Goal: Transaction & Acquisition: Purchase product/service

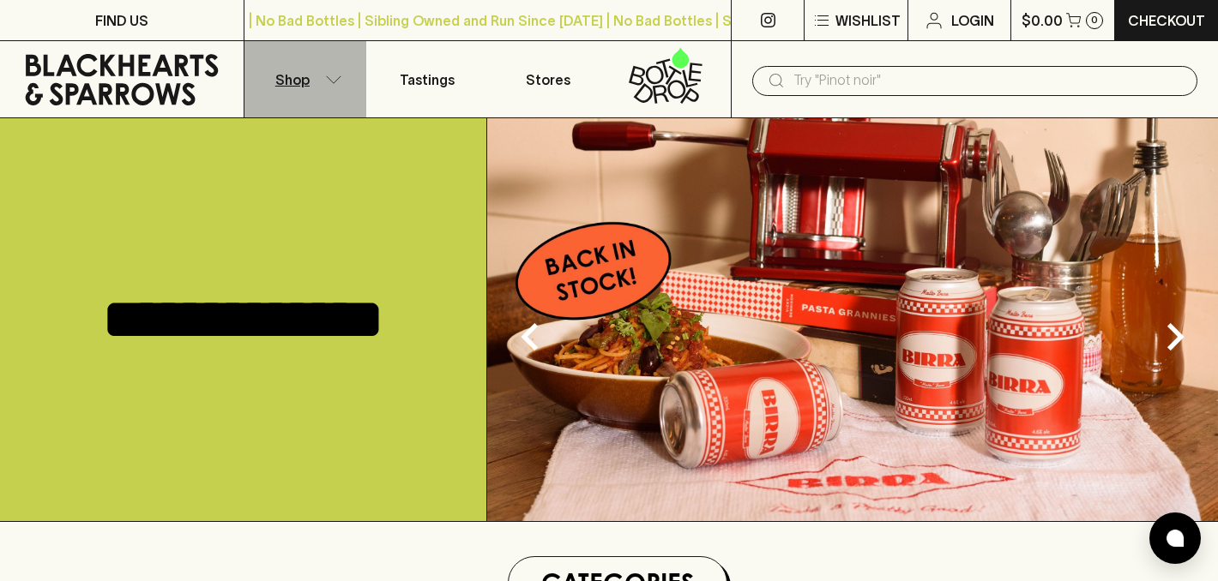
click at [304, 65] on button "Shop" at bounding box center [305, 79] width 122 height 76
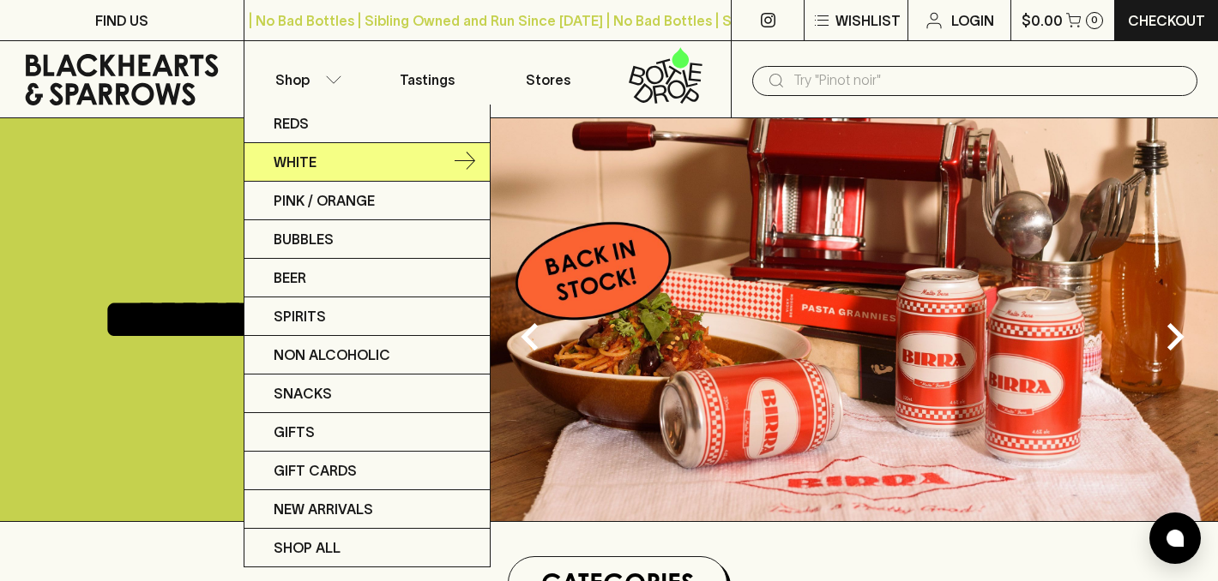
click at [448, 160] on link "White" at bounding box center [366, 162] width 245 height 39
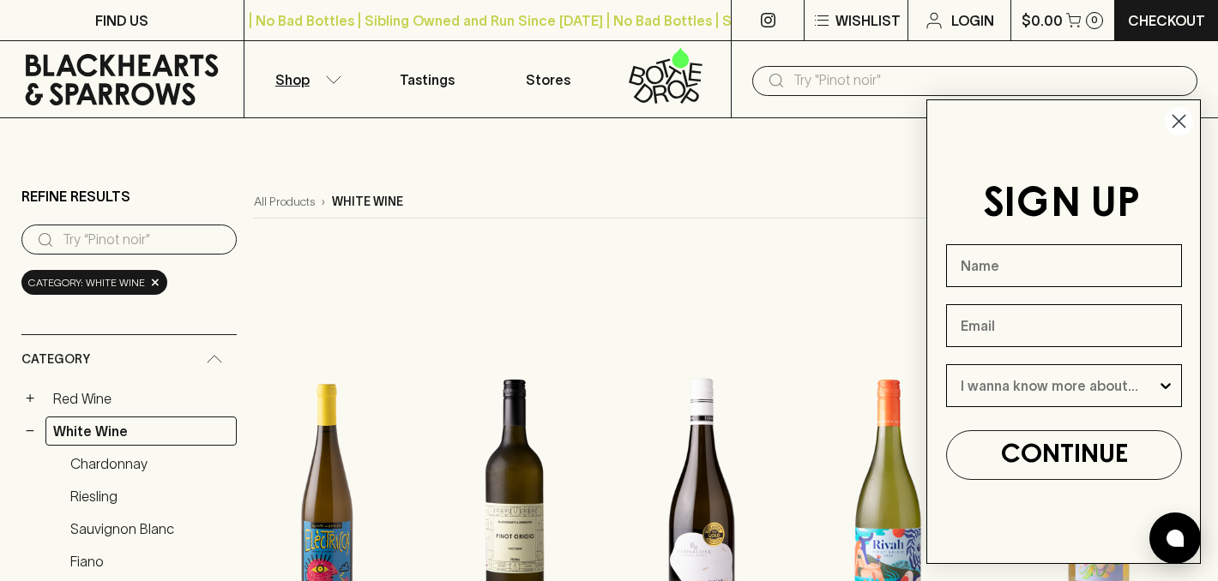
click at [1188, 121] on circle "Close dialog" at bounding box center [1179, 121] width 28 height 28
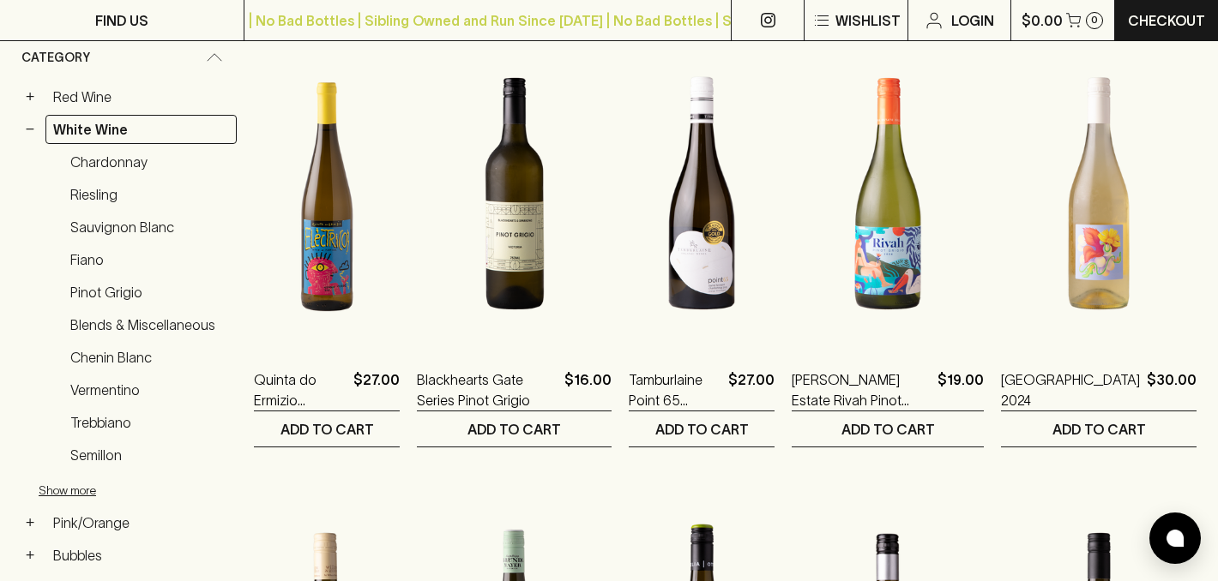
scroll to position [303, 0]
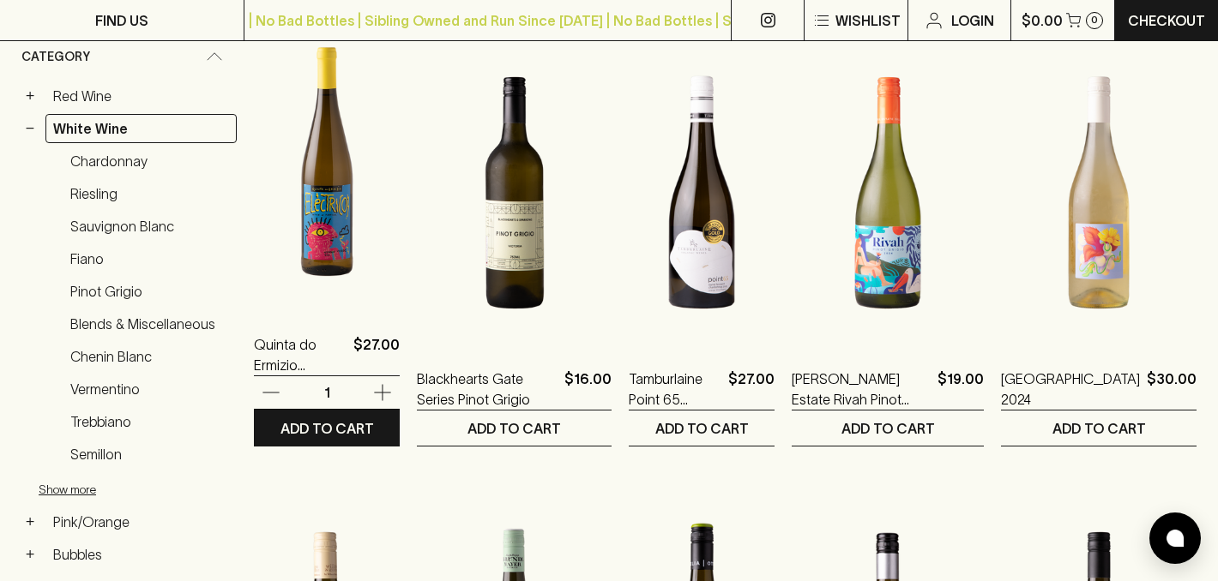
click at [393, 393] on icon "button" at bounding box center [382, 392] width 21 height 21
click at [308, 353] on p "Quinta do Ermizio Electrico Vinho Verde 2022" at bounding box center [300, 354] width 93 height 41
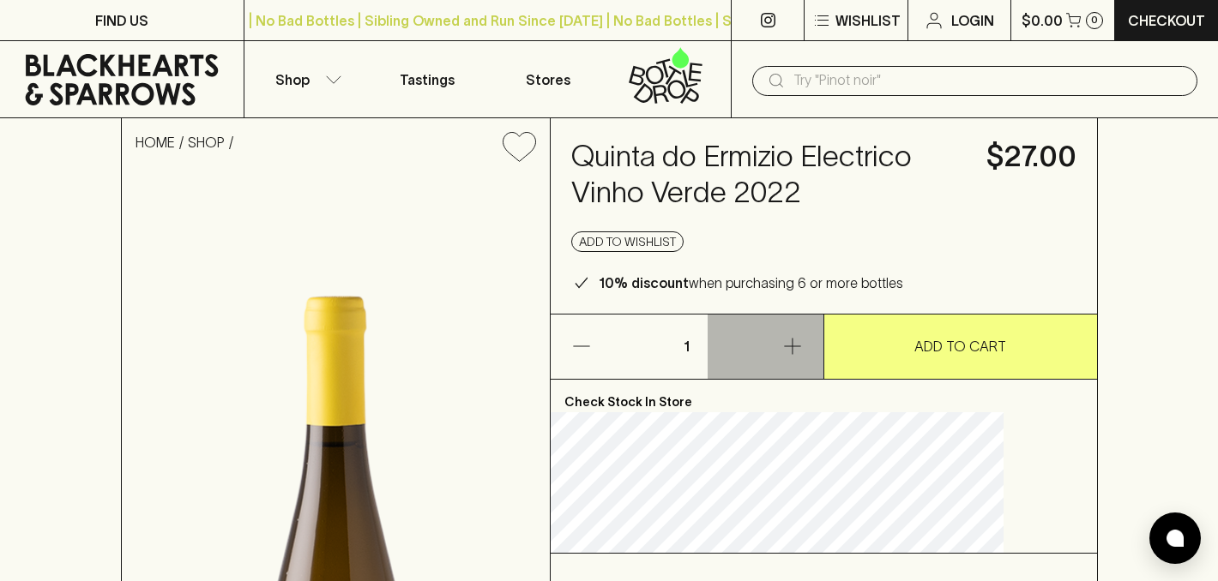
click at [803, 379] on button "button" at bounding box center [765, 347] width 116 height 64
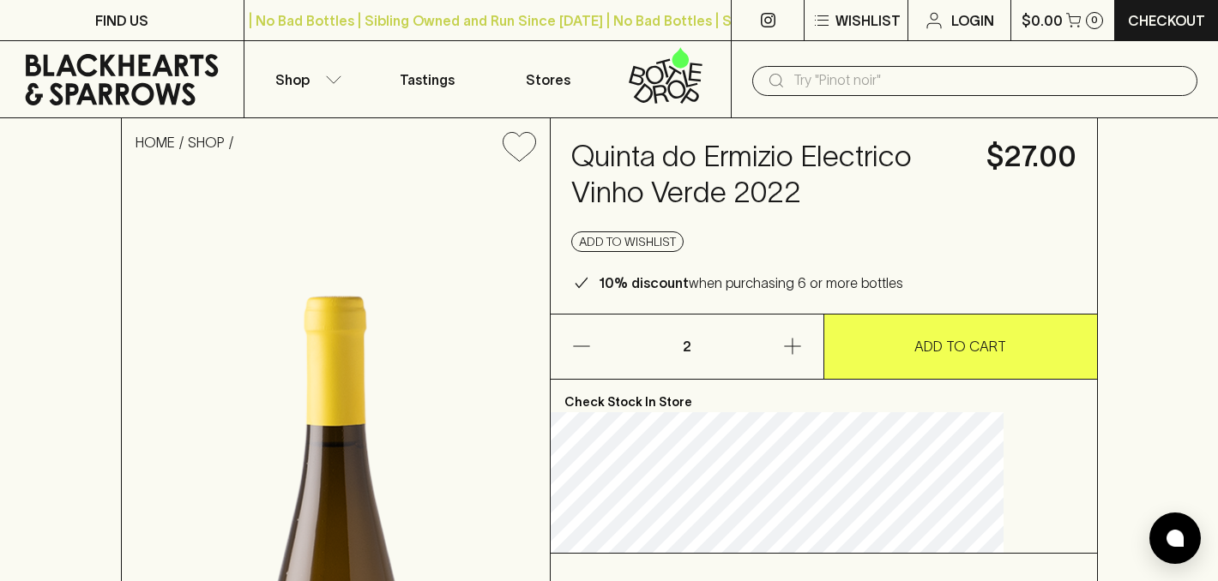
click at [914, 357] on p "ADD TO CART" at bounding box center [960, 346] width 92 height 21
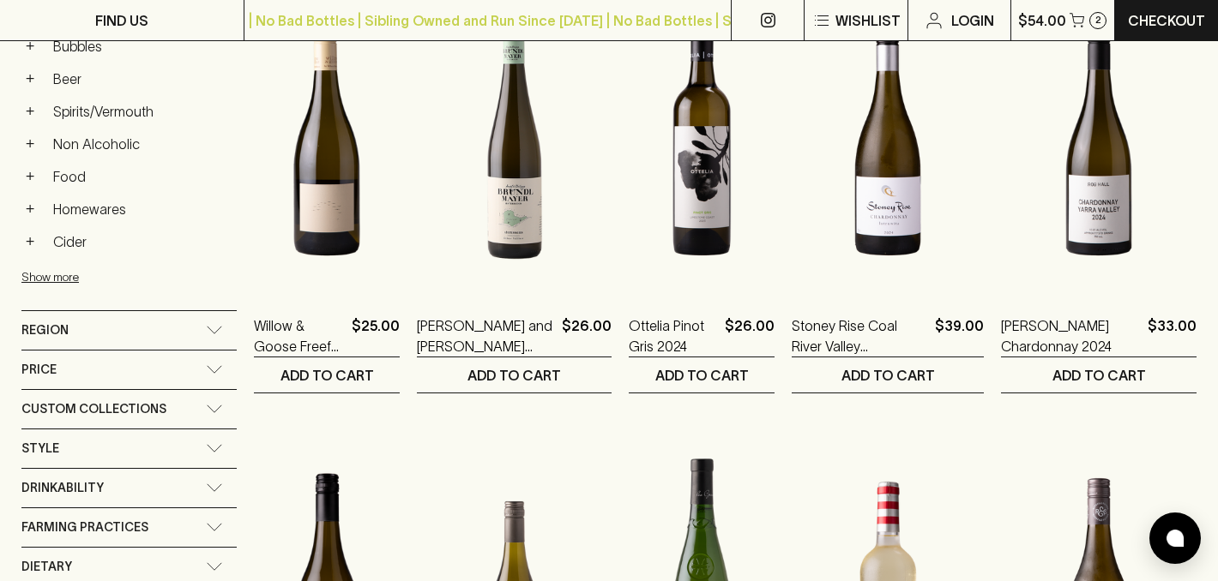
scroll to position [812, 0]
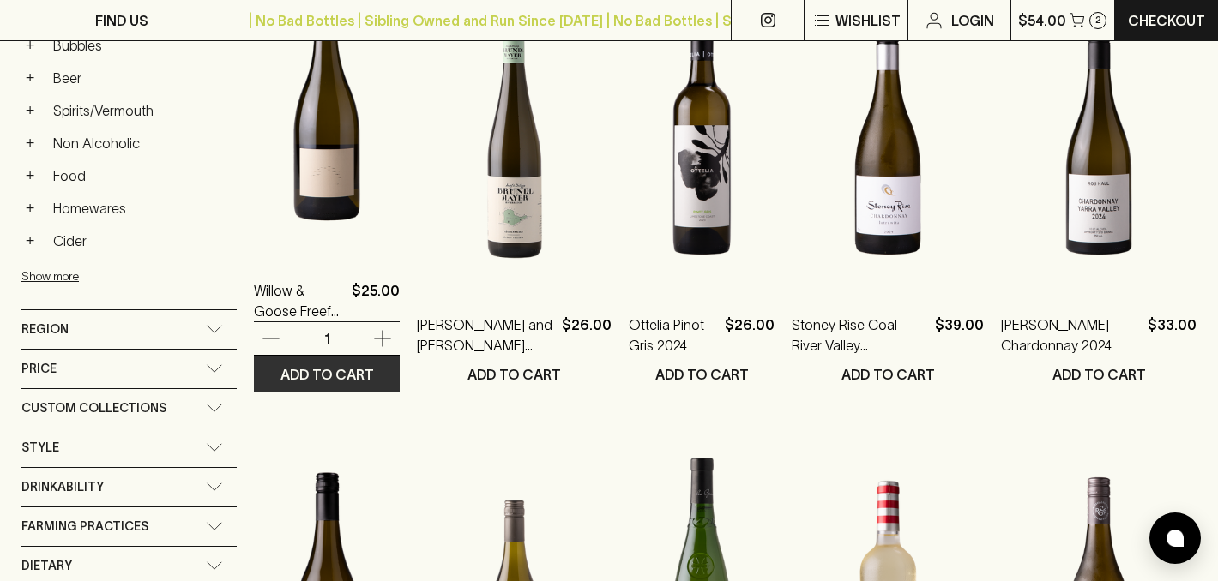
click at [359, 380] on p "ADD TO CART" at bounding box center [326, 374] width 93 height 21
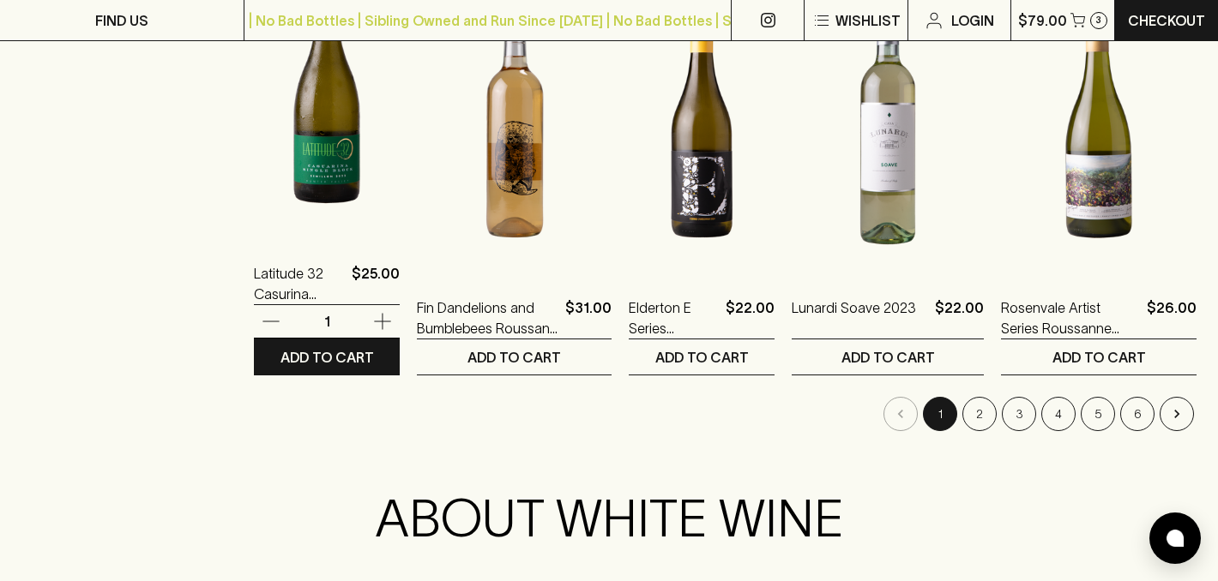
scroll to position [1741, 0]
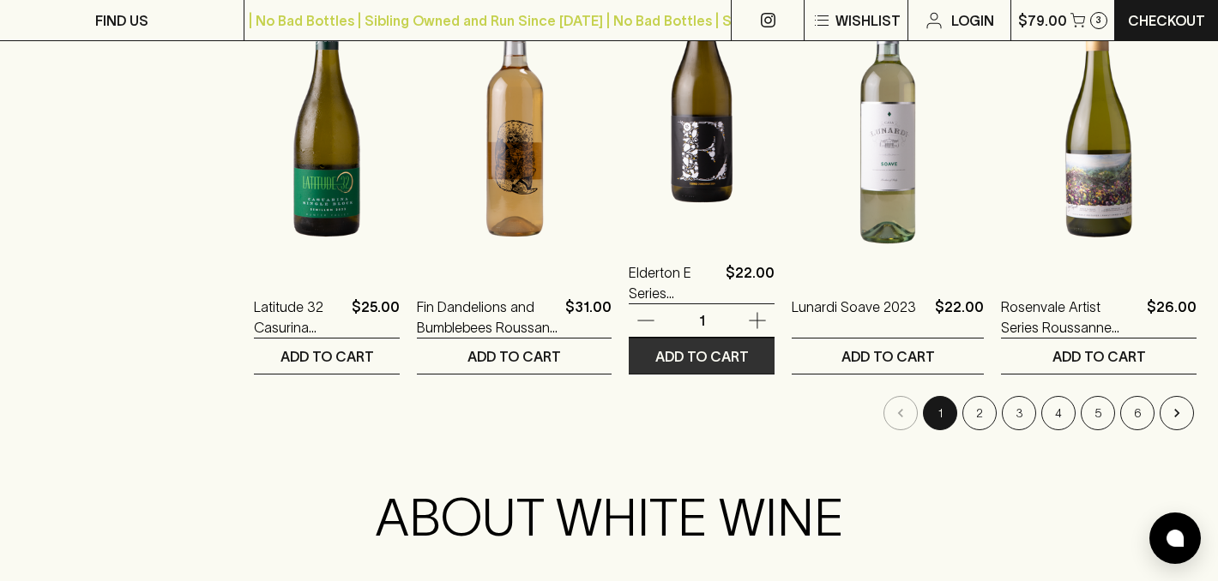
click at [734, 362] on p "ADD TO CART" at bounding box center [701, 356] width 93 height 21
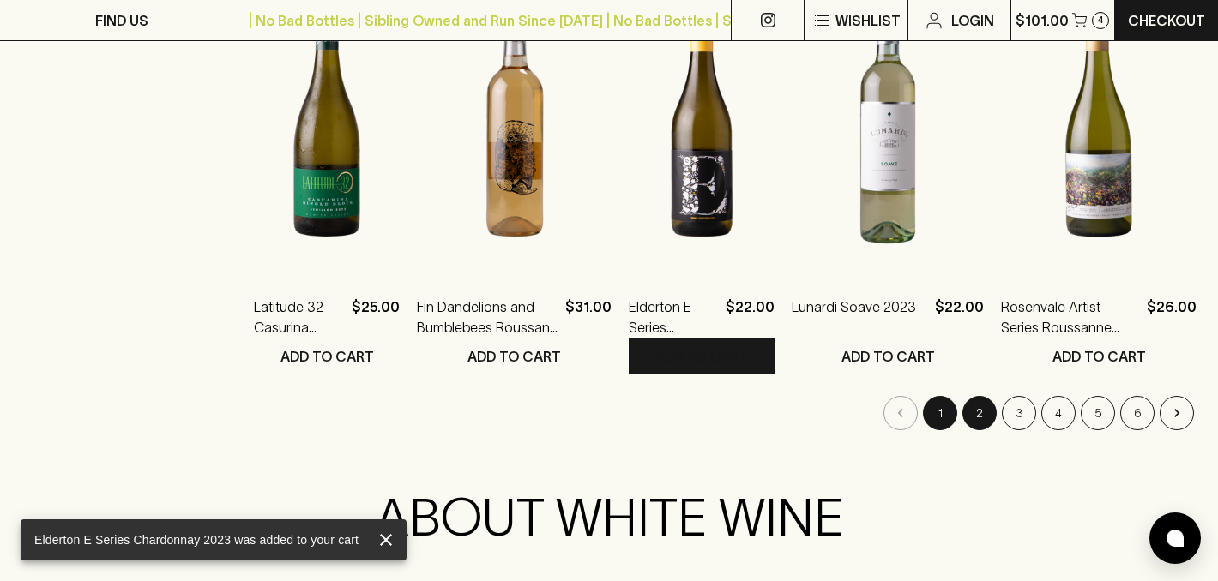
click at [978, 416] on button "2" at bounding box center [979, 413] width 34 height 34
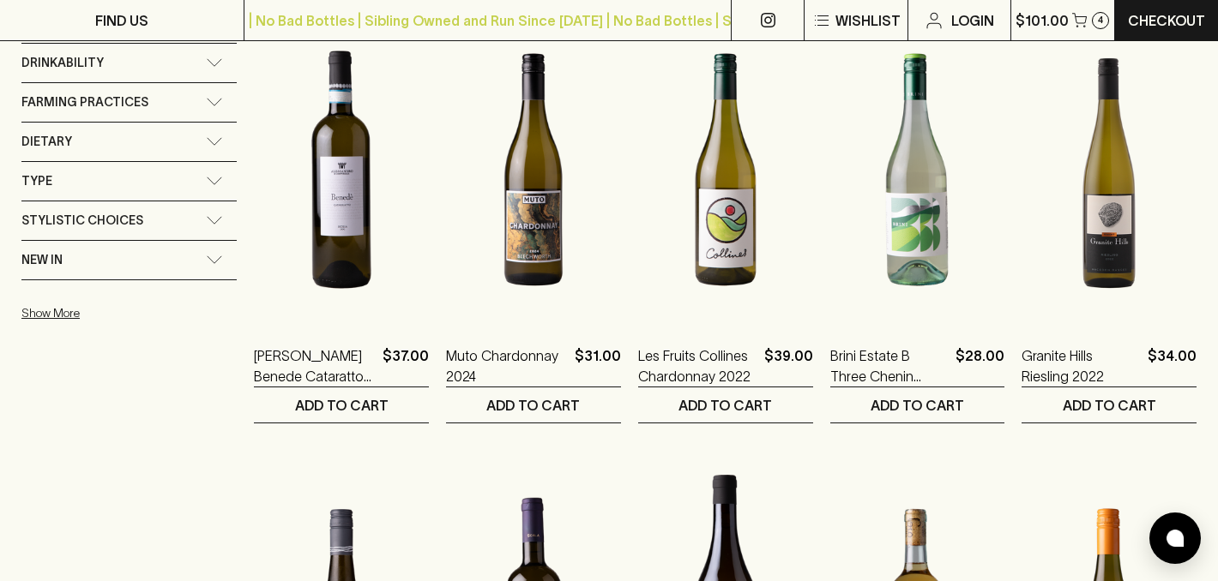
scroll to position [1230, 0]
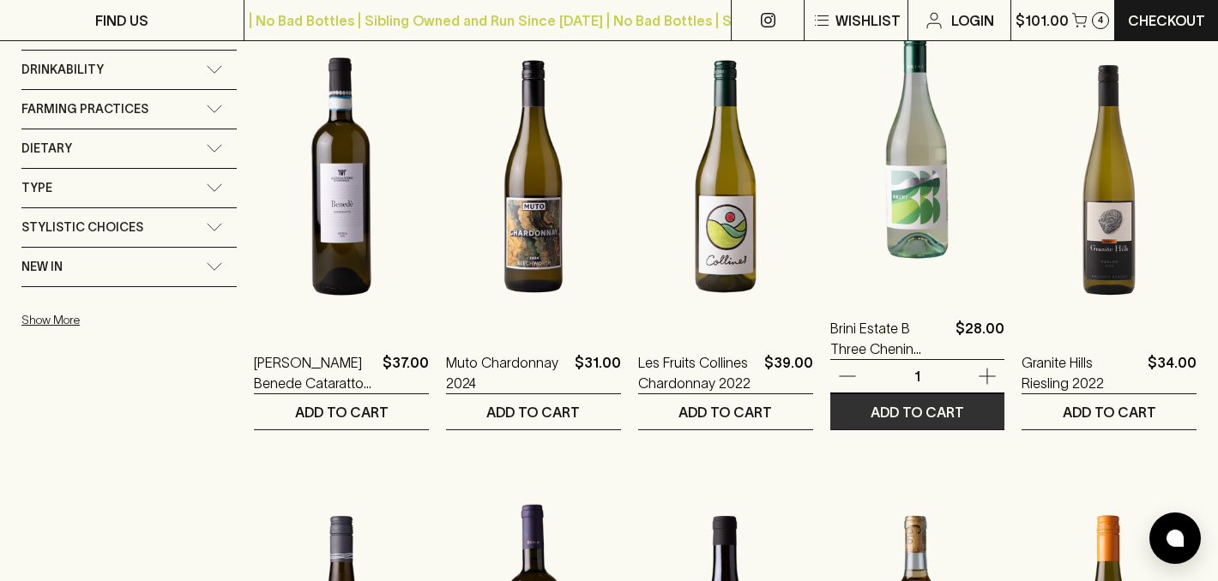
click at [933, 408] on p "ADD TO CART" at bounding box center [916, 412] width 93 height 21
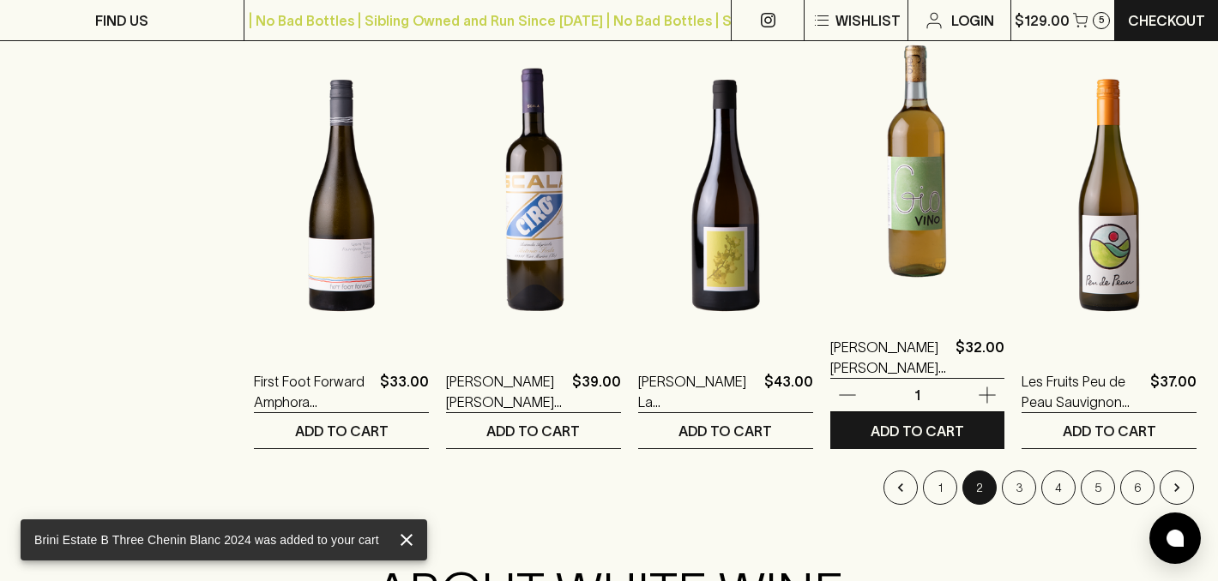
scroll to position [1667, 0]
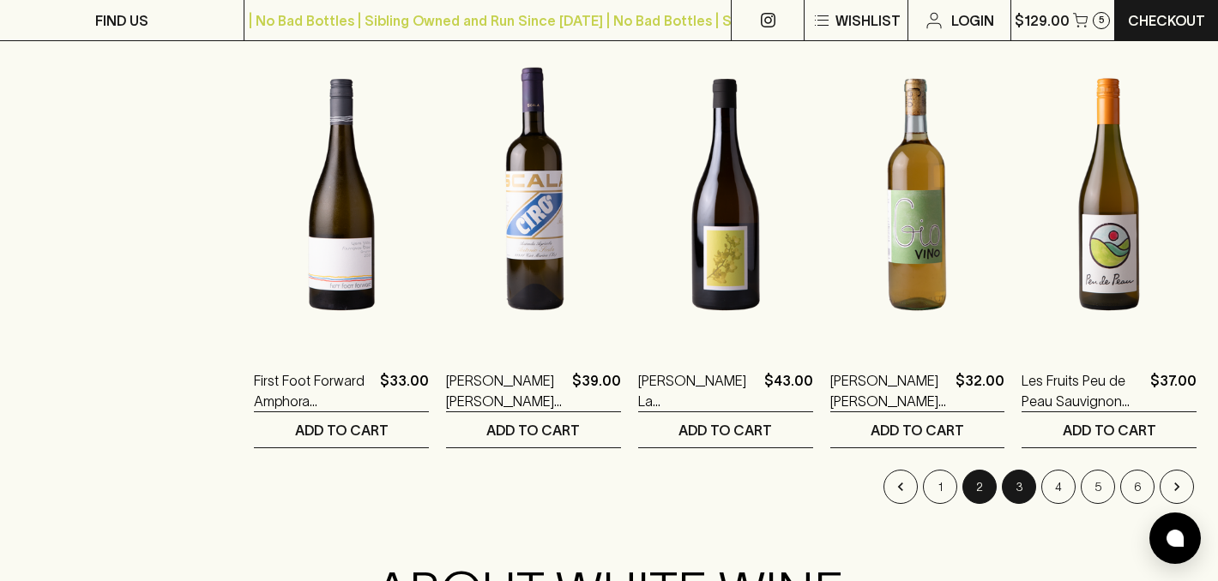
click at [1024, 489] on button "3" at bounding box center [1019, 487] width 34 height 34
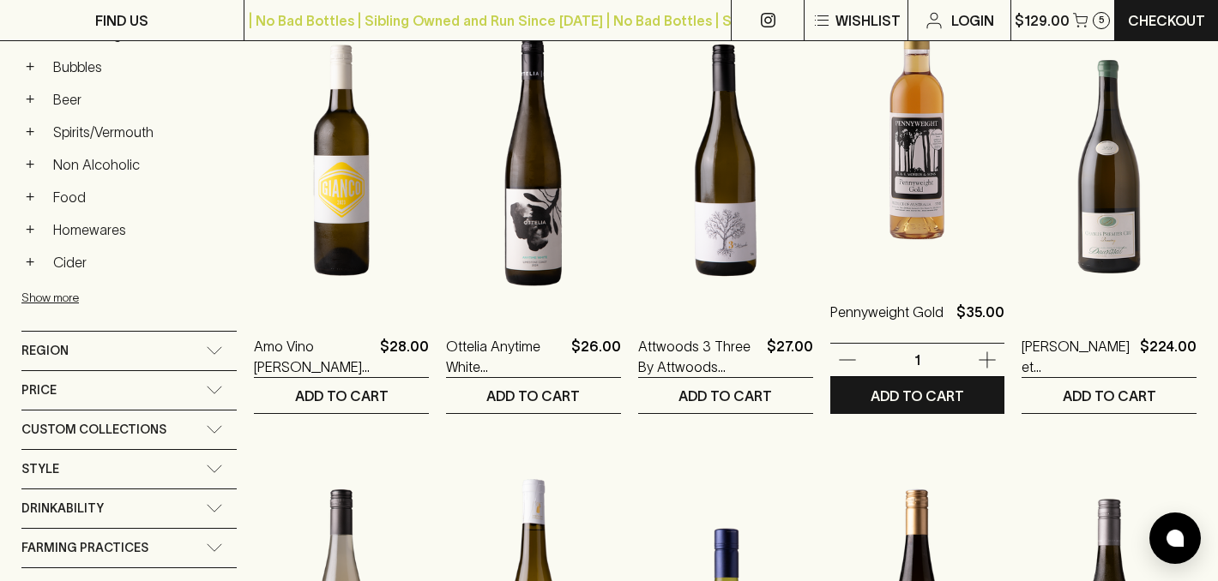
scroll to position [794, 0]
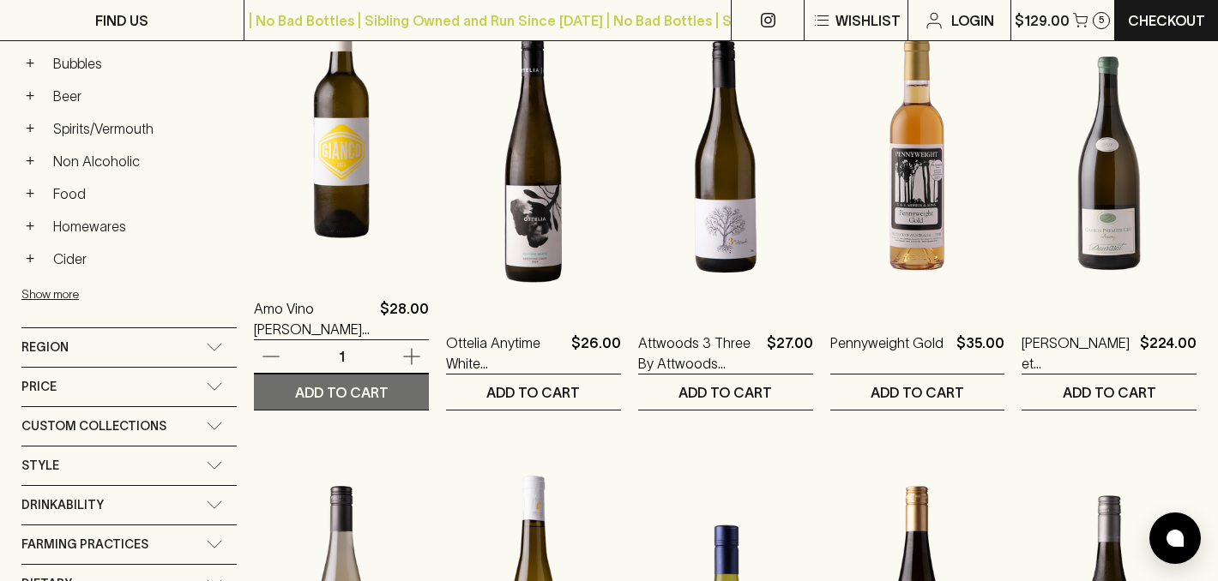
click at [360, 390] on p "ADD TO CART" at bounding box center [341, 392] width 93 height 21
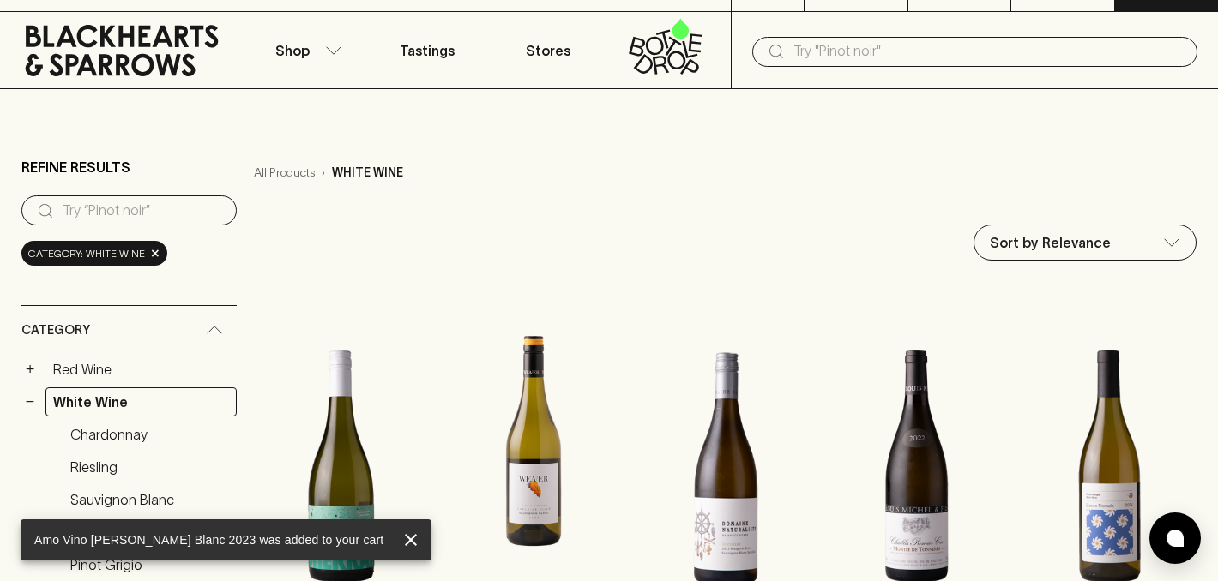
scroll to position [0, 0]
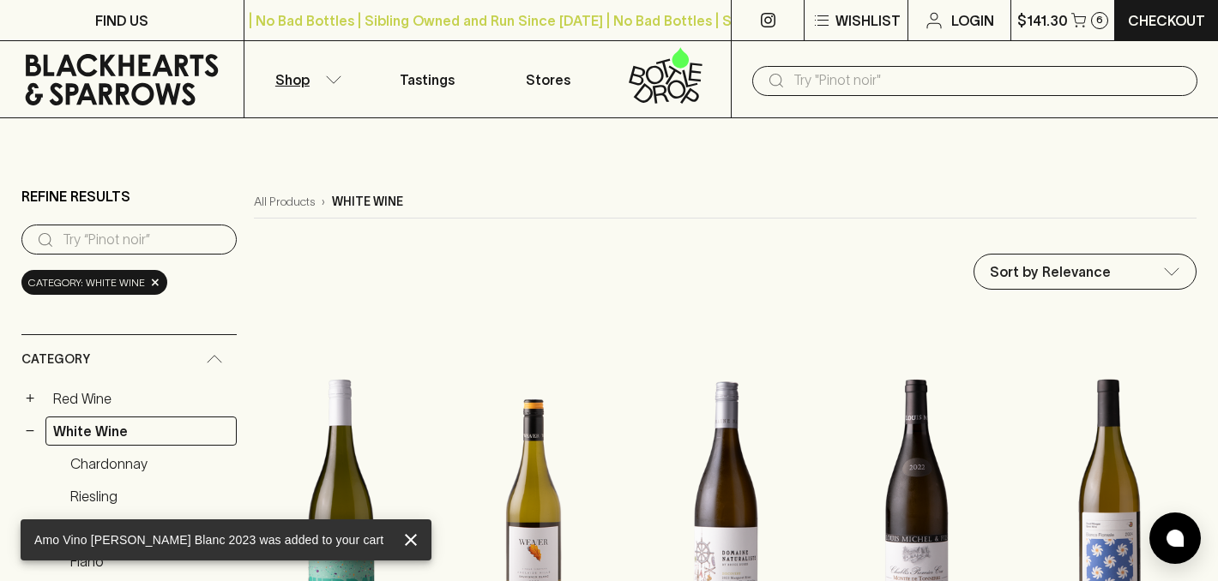
click at [840, 79] on input "text" at bounding box center [988, 80] width 390 height 27
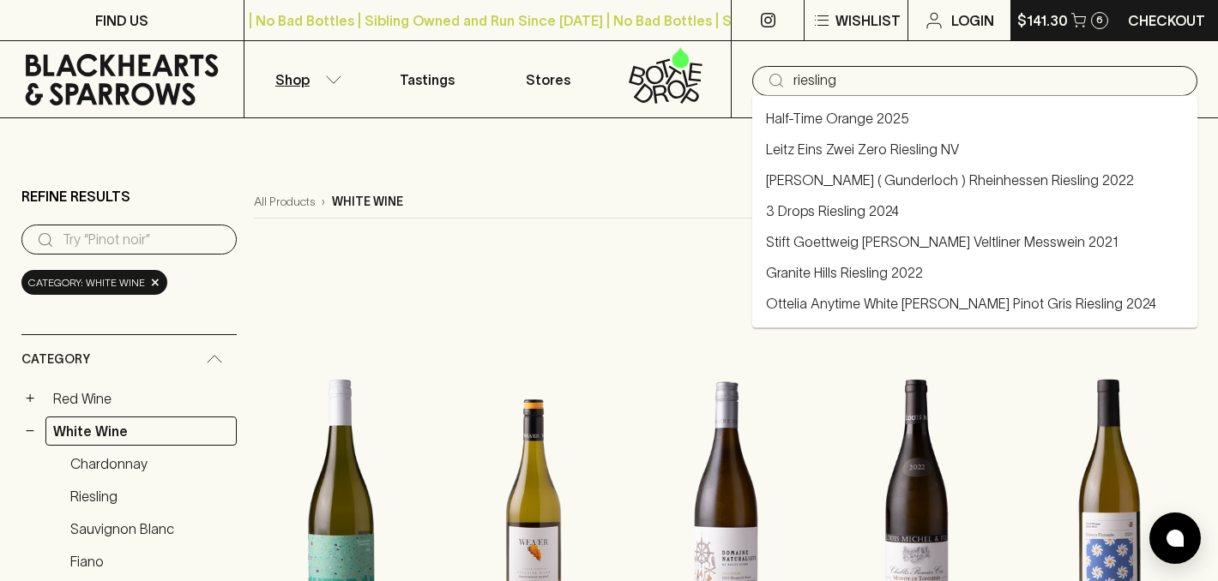
type input "riesling"
click at [1055, 16] on p "$141.30" at bounding box center [1042, 20] width 51 height 21
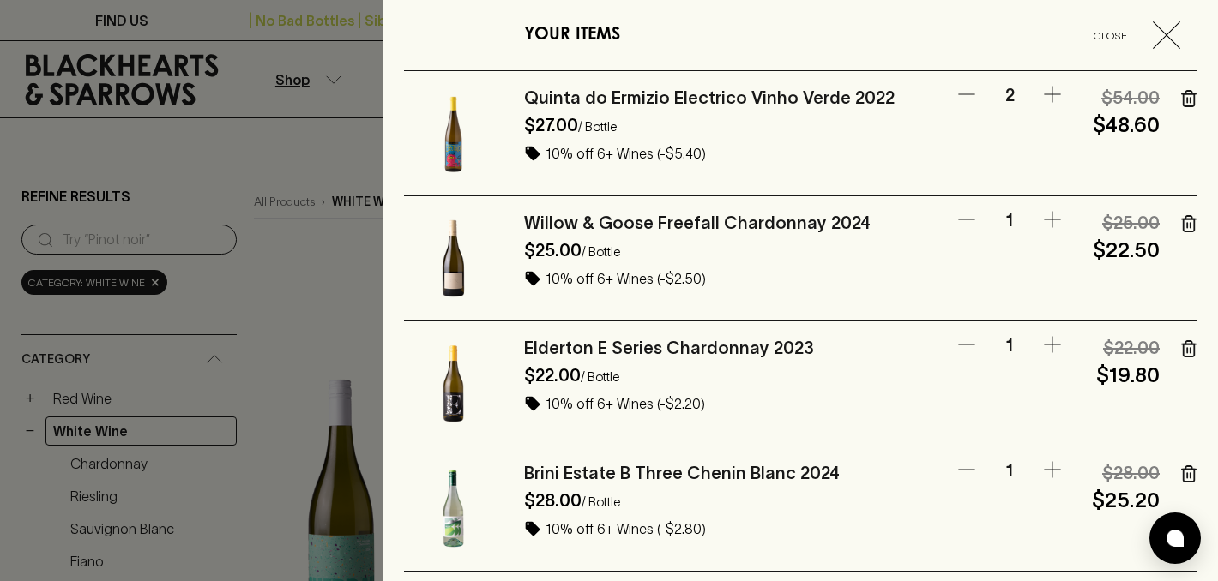
click at [314, 287] on div at bounding box center [609, 290] width 1218 height 581
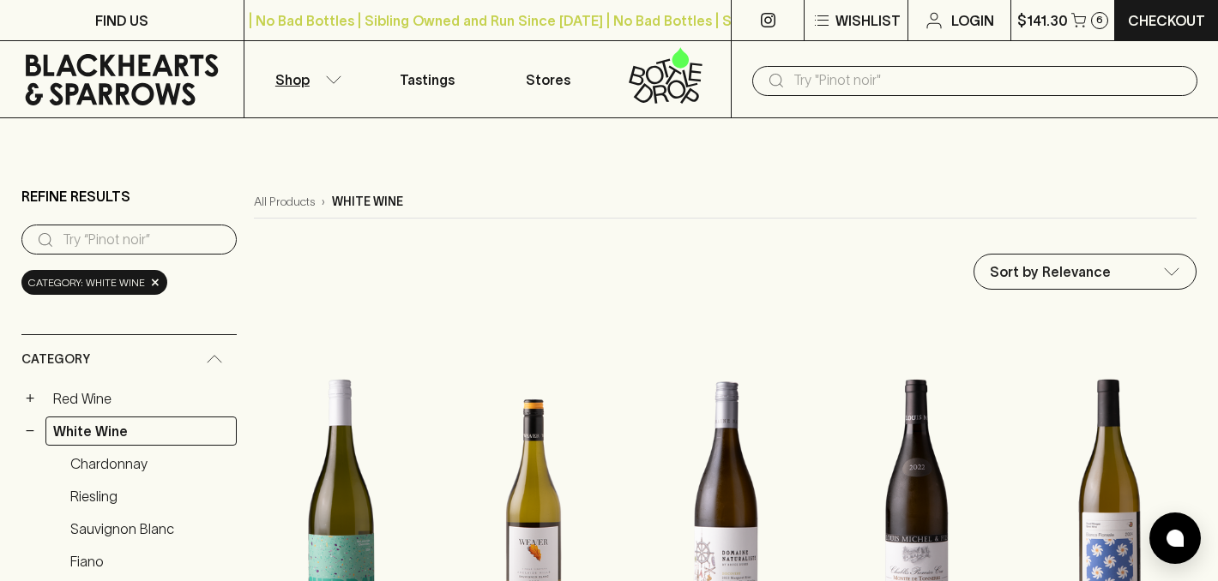
click at [809, 87] on input "text" at bounding box center [988, 80] width 390 height 27
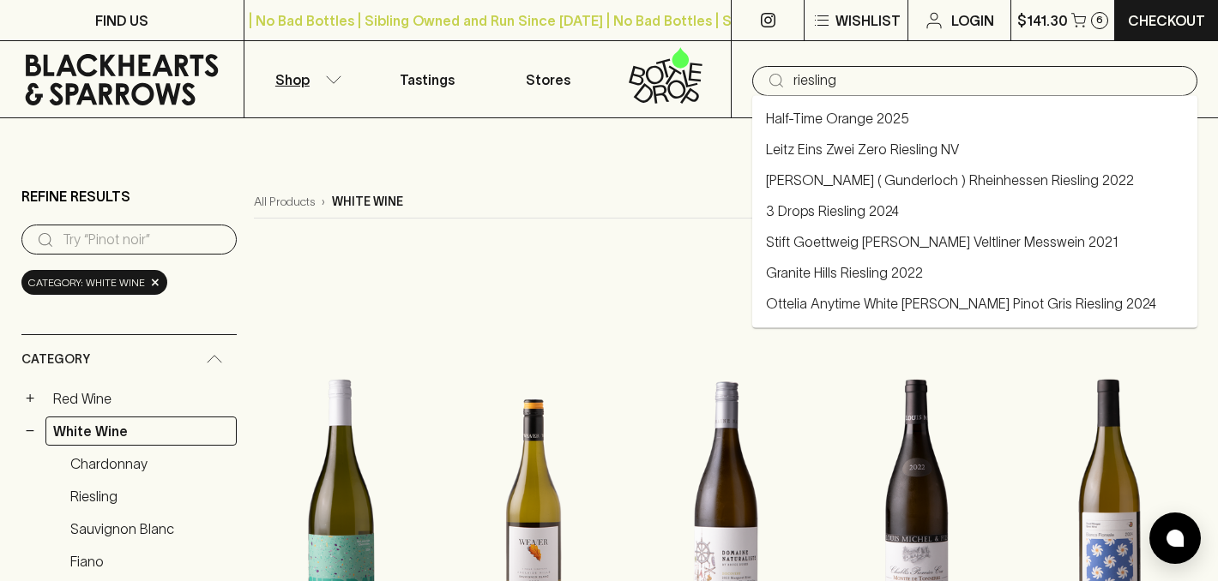
type input "riesling"
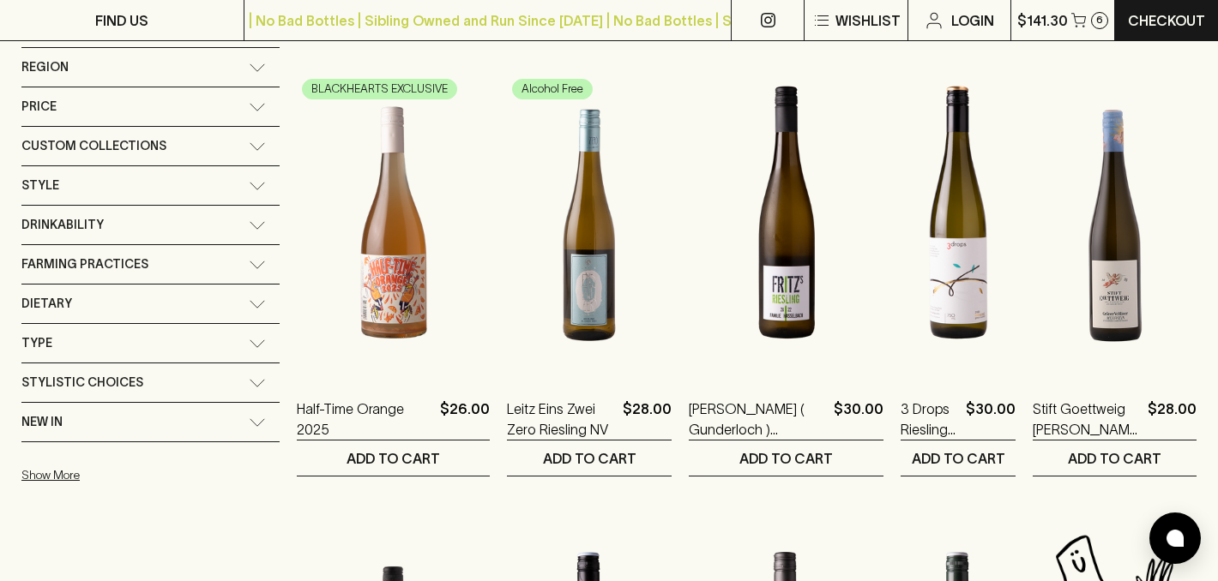
scroll to position [266, 0]
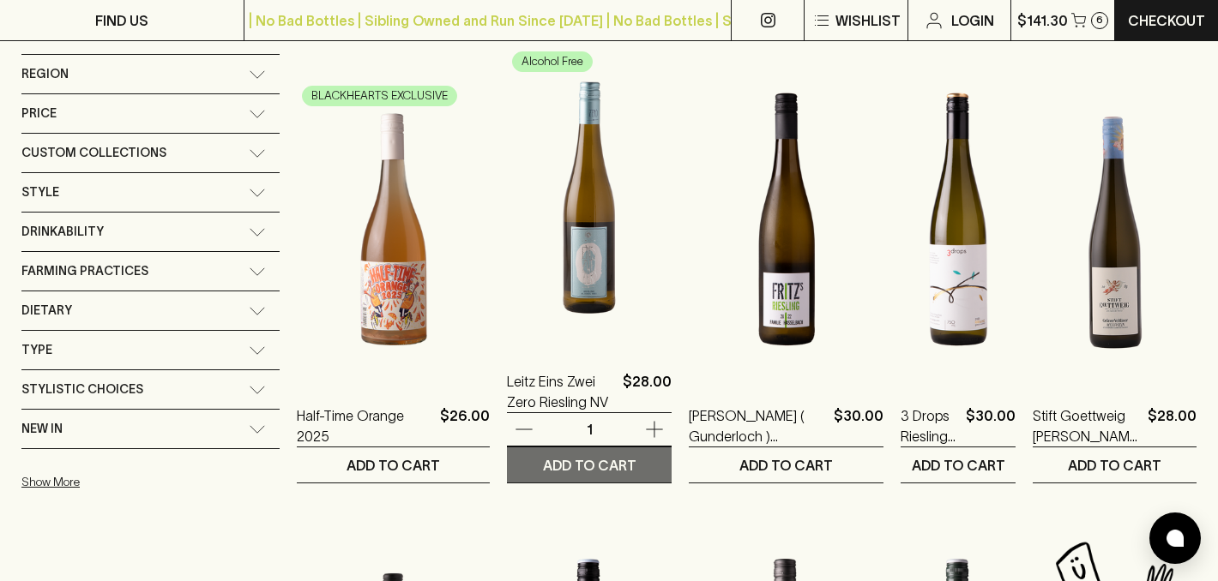
click at [543, 461] on p "ADD TO CART" at bounding box center [589, 465] width 93 height 21
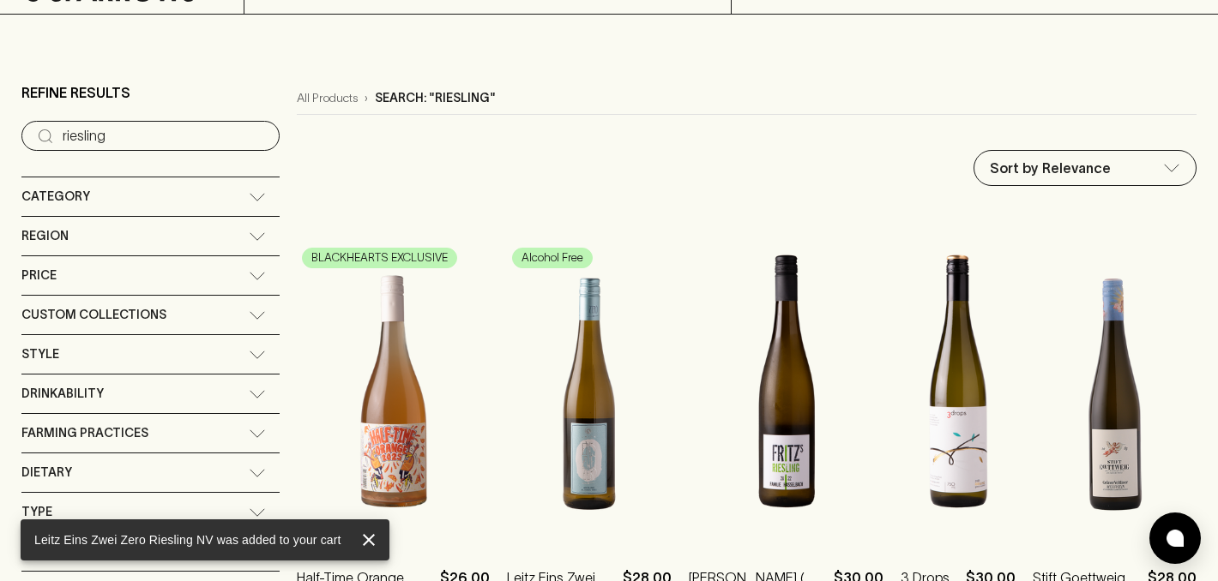
scroll to position [0, 0]
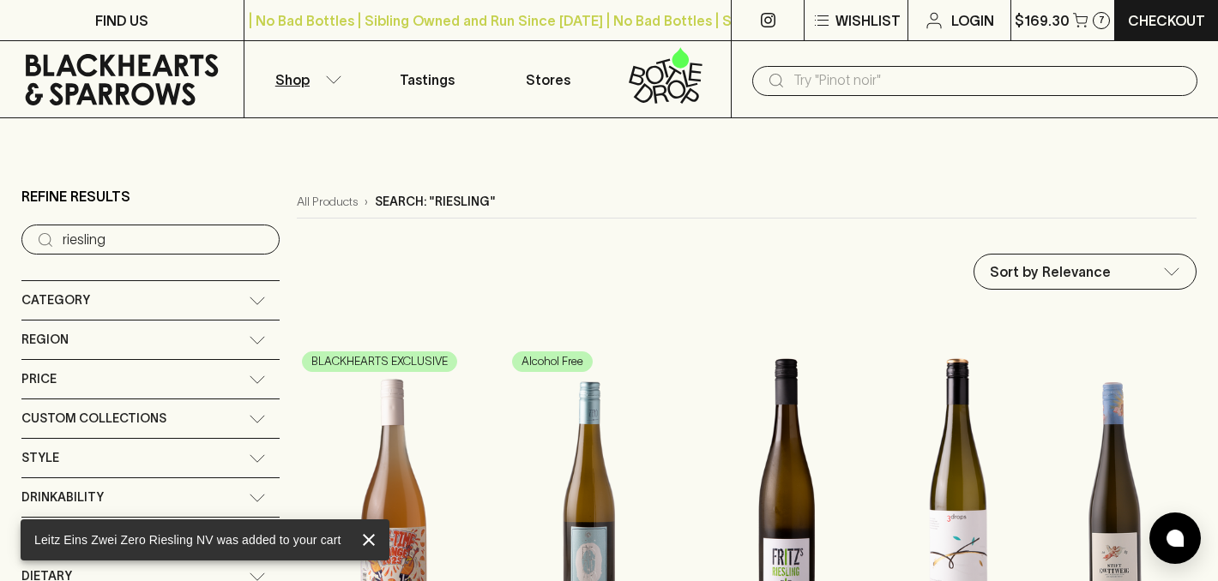
click at [338, 86] on button "Shop" at bounding box center [305, 79] width 122 height 76
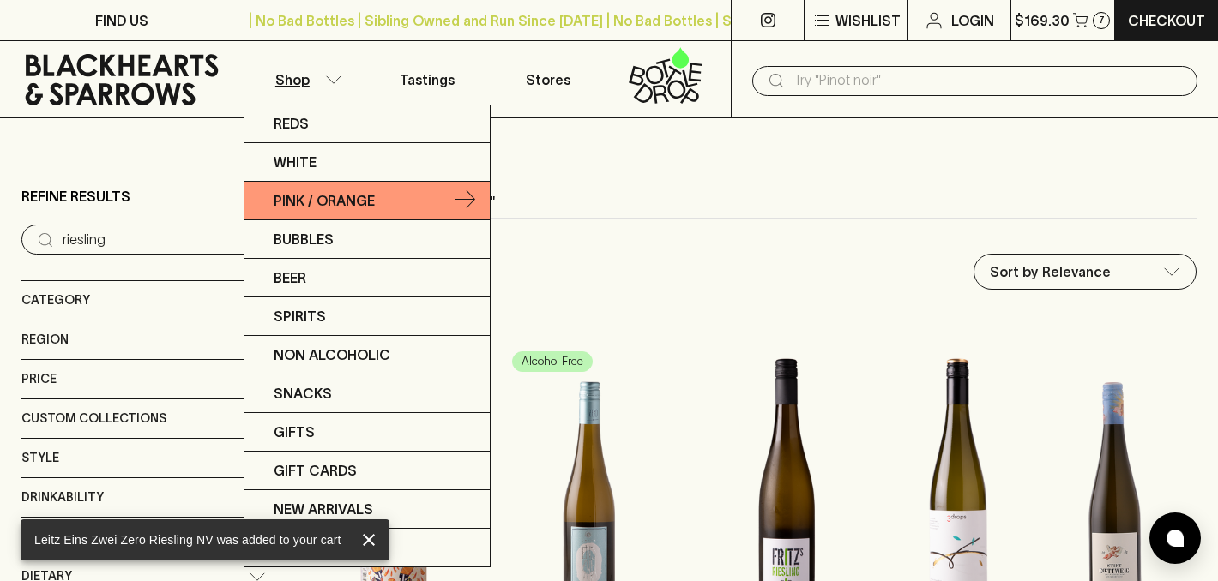
click at [338, 199] on p "Pink / Orange" at bounding box center [324, 200] width 101 height 21
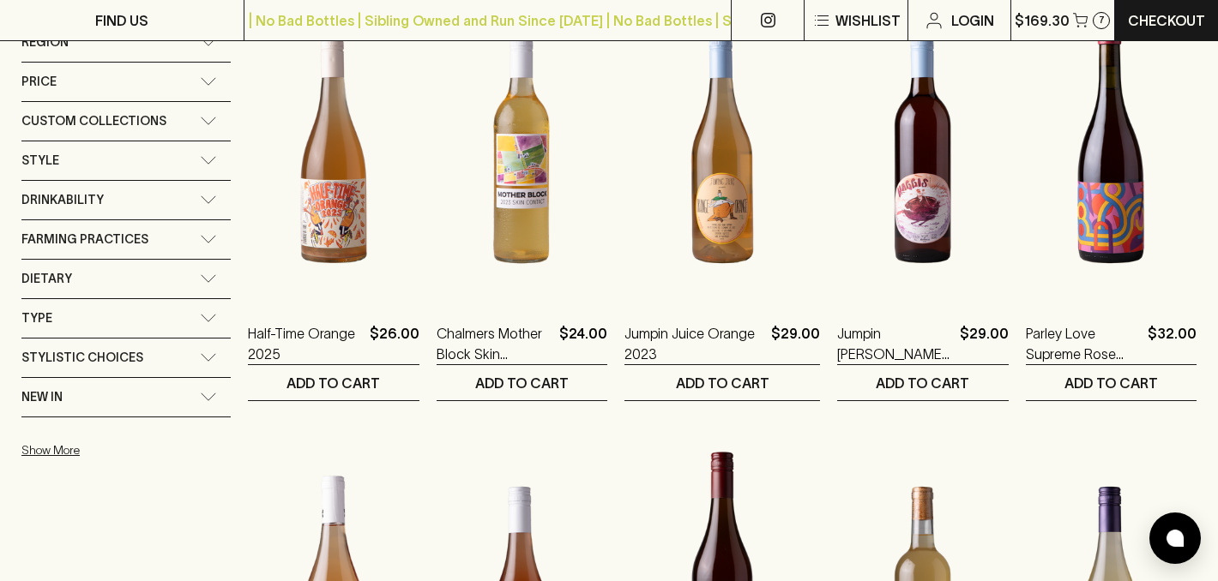
scroll to position [800, 0]
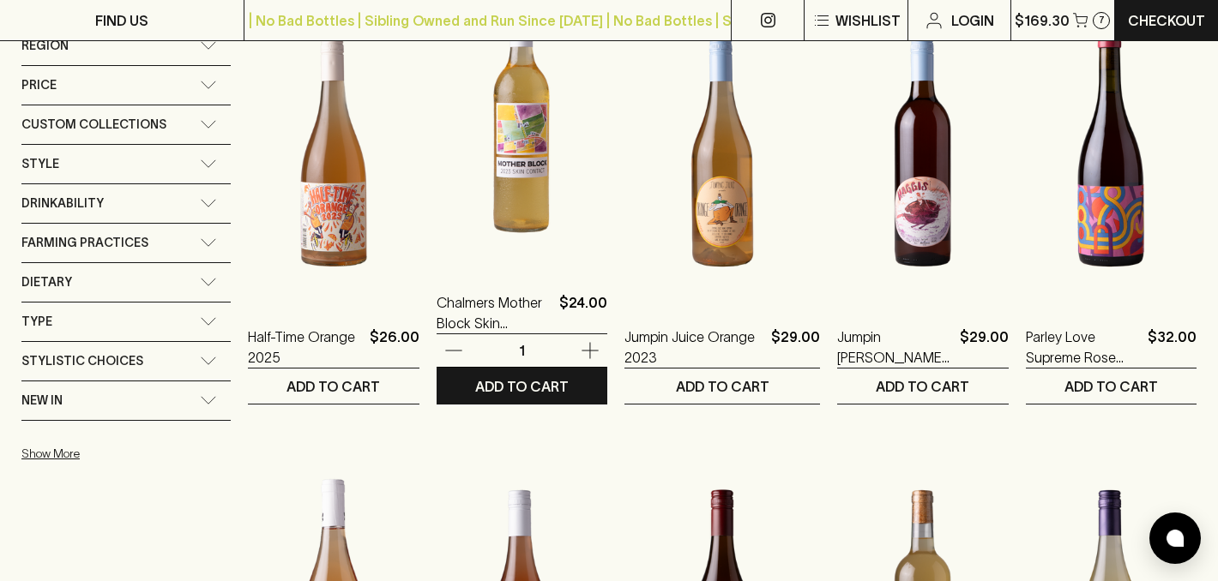
click at [597, 348] on icon "button" at bounding box center [590, 350] width 21 height 21
click at [553, 382] on p "ADD TO CART" at bounding box center [521, 386] width 93 height 21
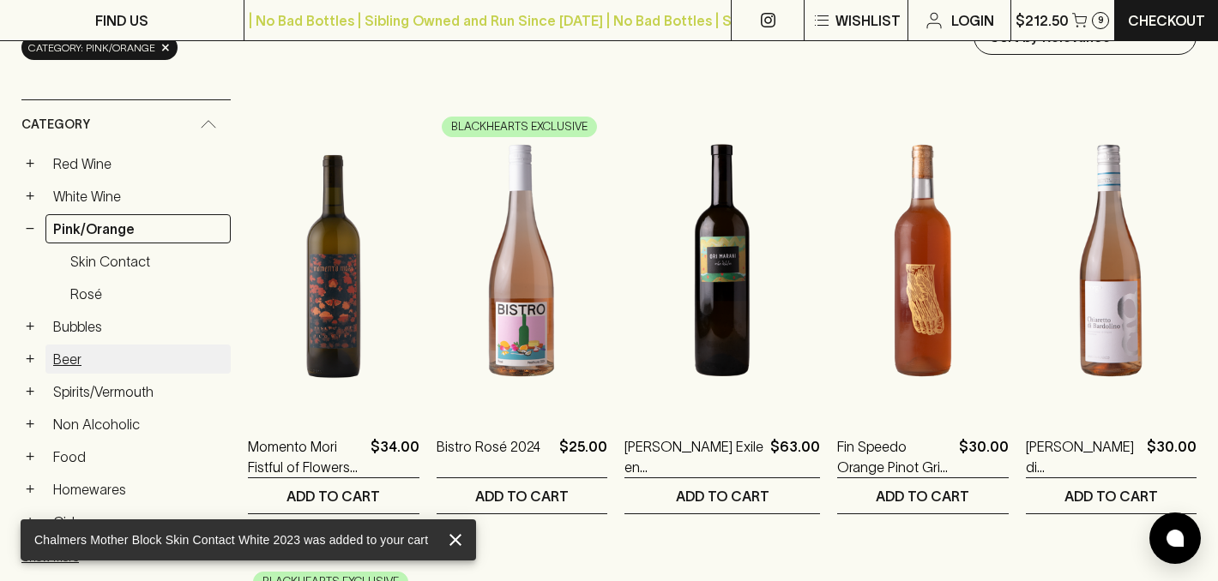
scroll to position [255, 0]
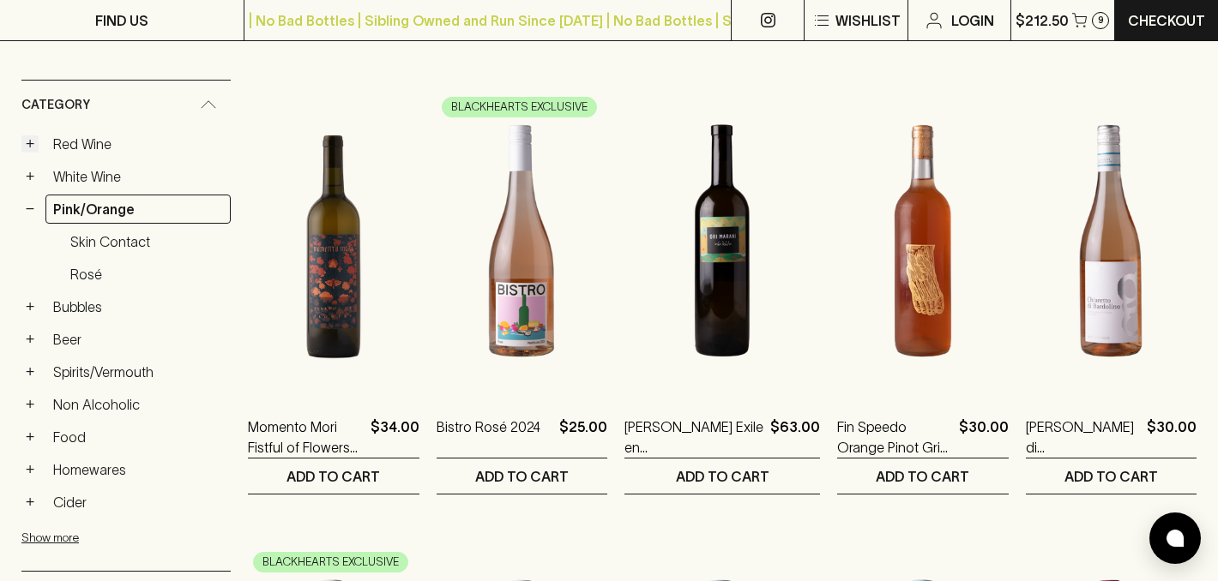
click at [33, 146] on button "+" at bounding box center [29, 143] width 17 height 17
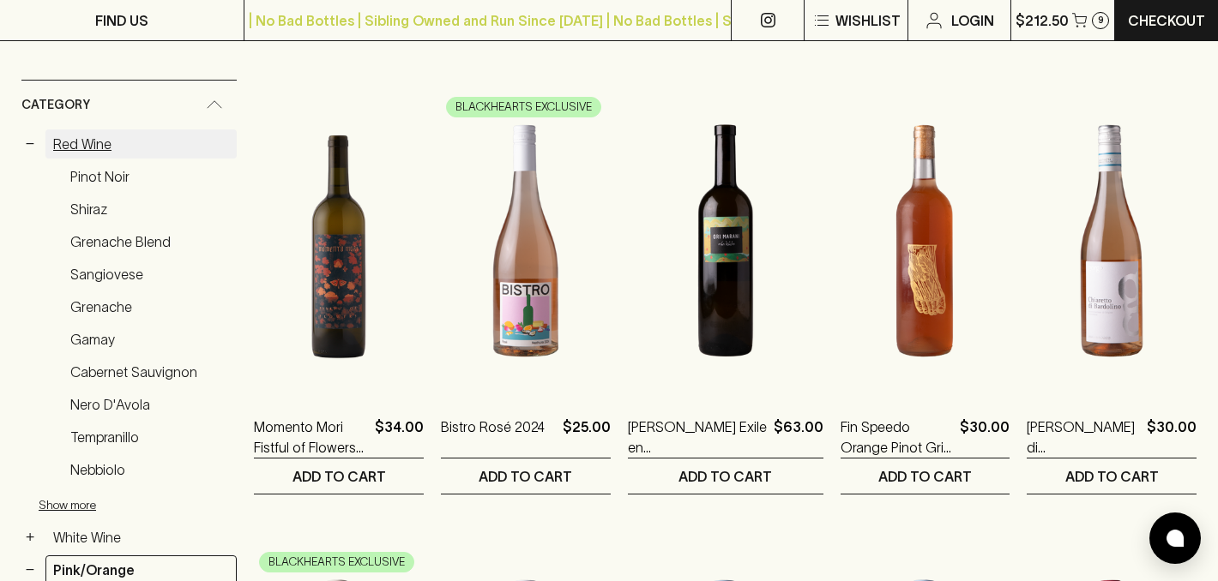
click at [80, 147] on link "Red Wine" at bounding box center [140, 143] width 191 height 29
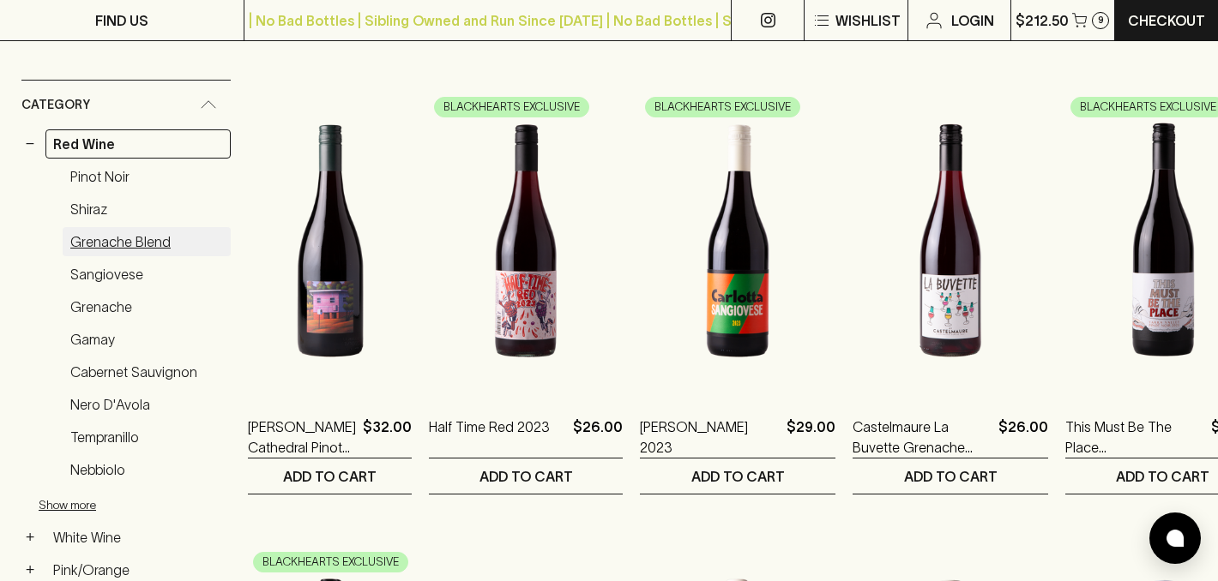
click at [180, 242] on link "Grenache Blend" at bounding box center [147, 241] width 168 height 29
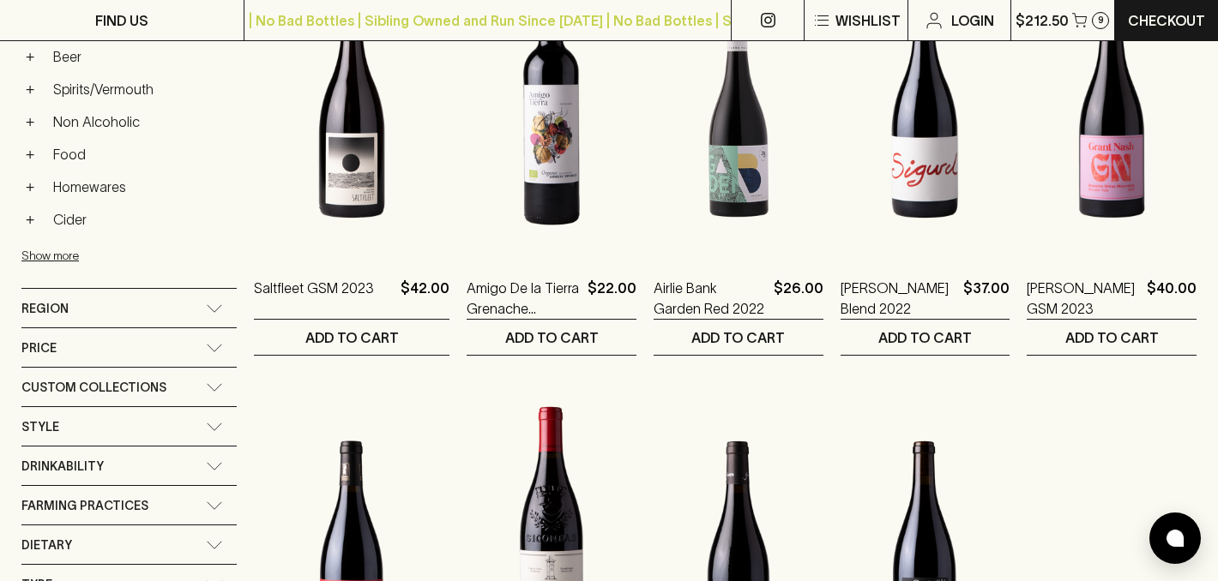
scroll to position [679, 0]
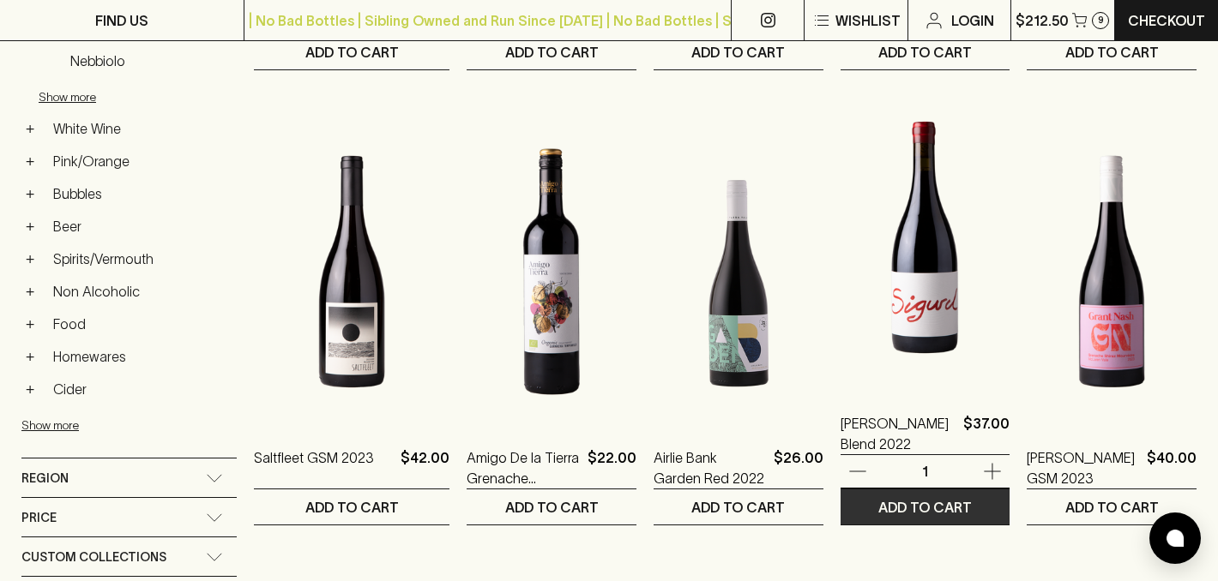
click at [897, 513] on p "ADD TO CART" at bounding box center [924, 507] width 93 height 21
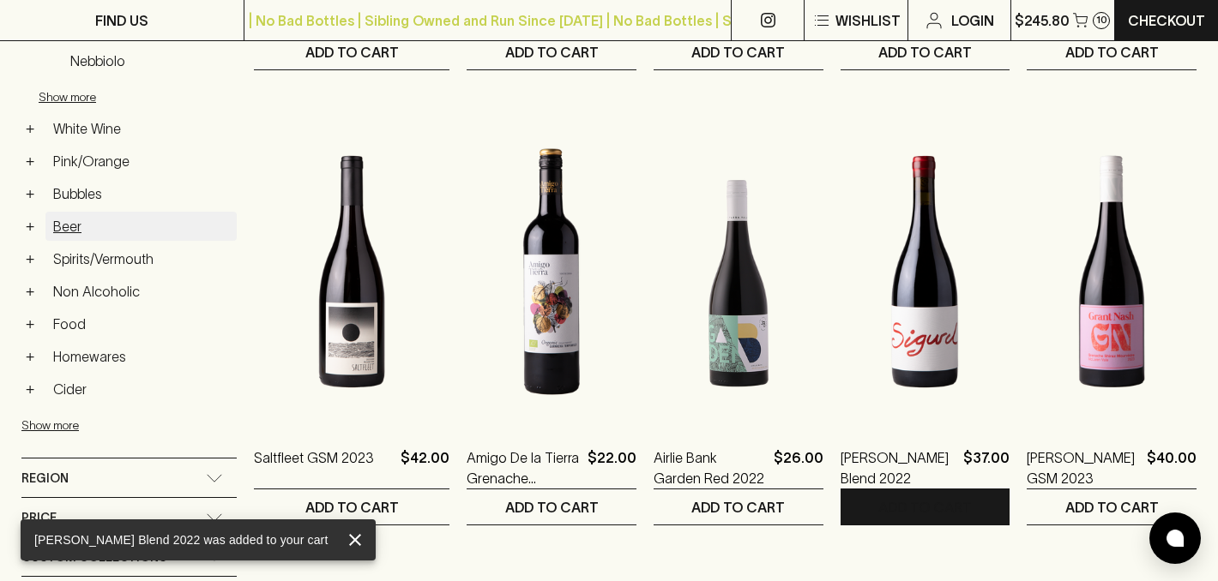
click at [77, 223] on link "Beer" at bounding box center [140, 226] width 191 height 29
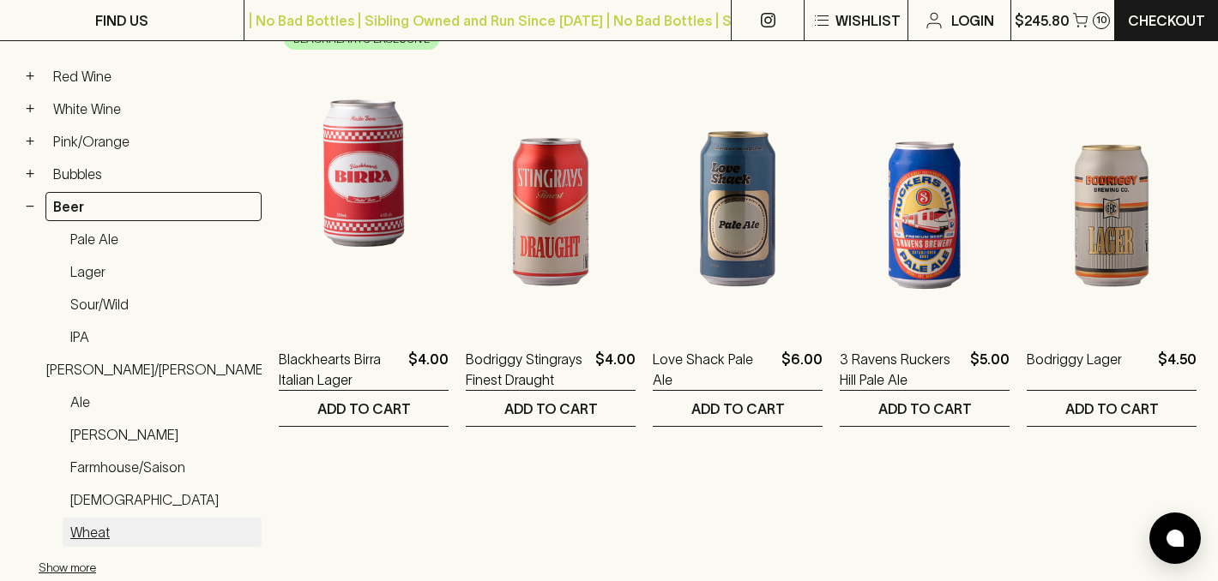
scroll to position [269, 0]
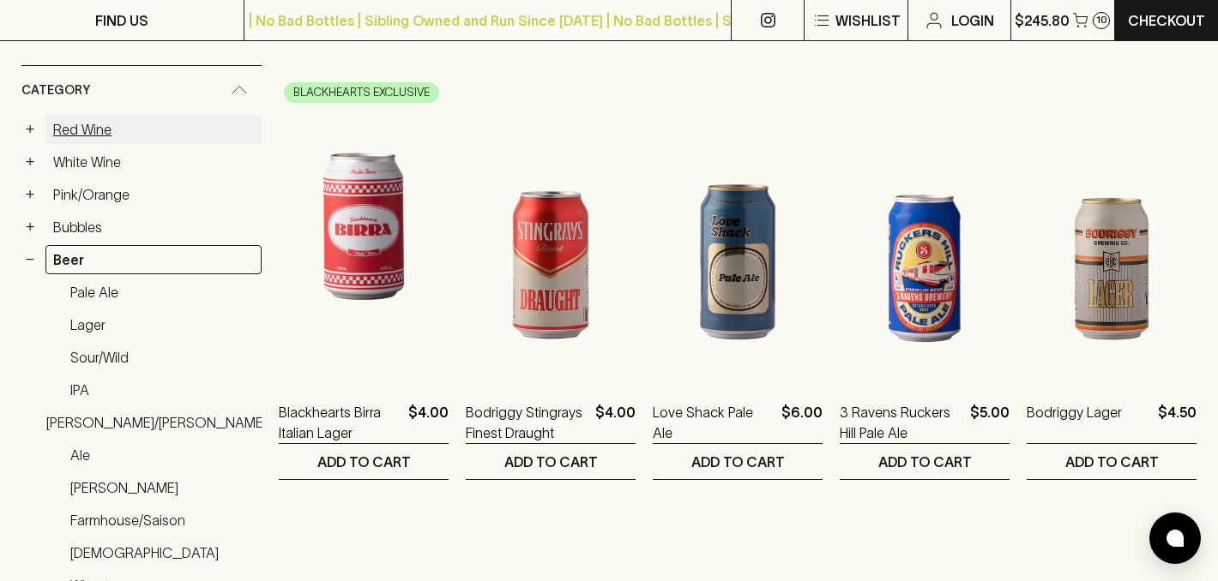
click at [89, 131] on link "Red Wine" at bounding box center [153, 129] width 216 height 29
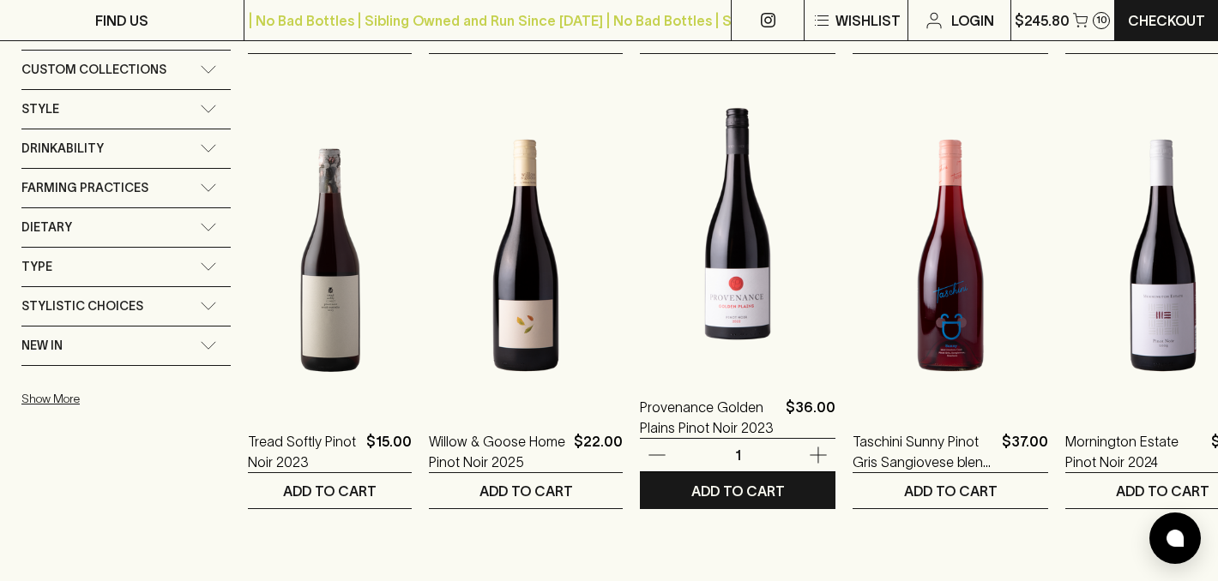
scroll to position [1153, 0]
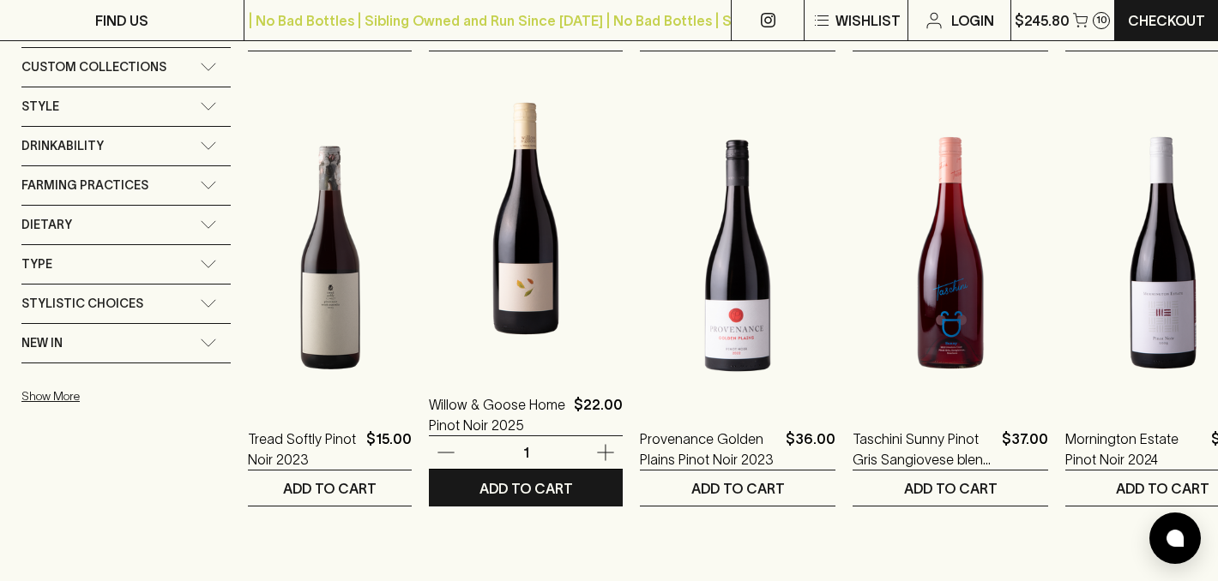
click at [601, 457] on icon "button" at bounding box center [605, 452] width 21 height 21
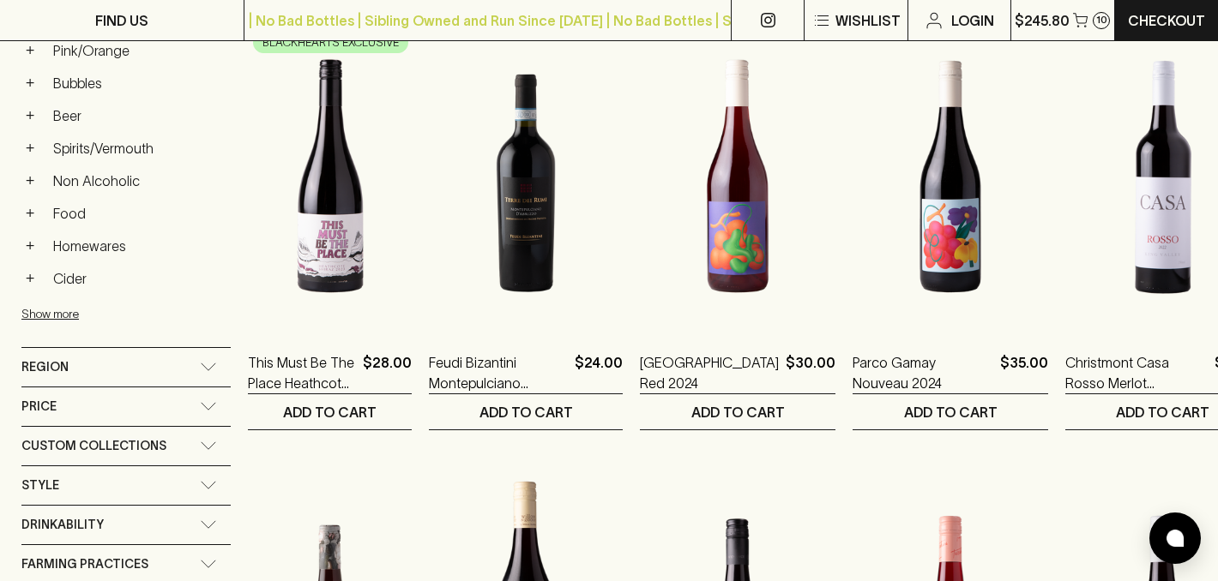
scroll to position [760, 0]
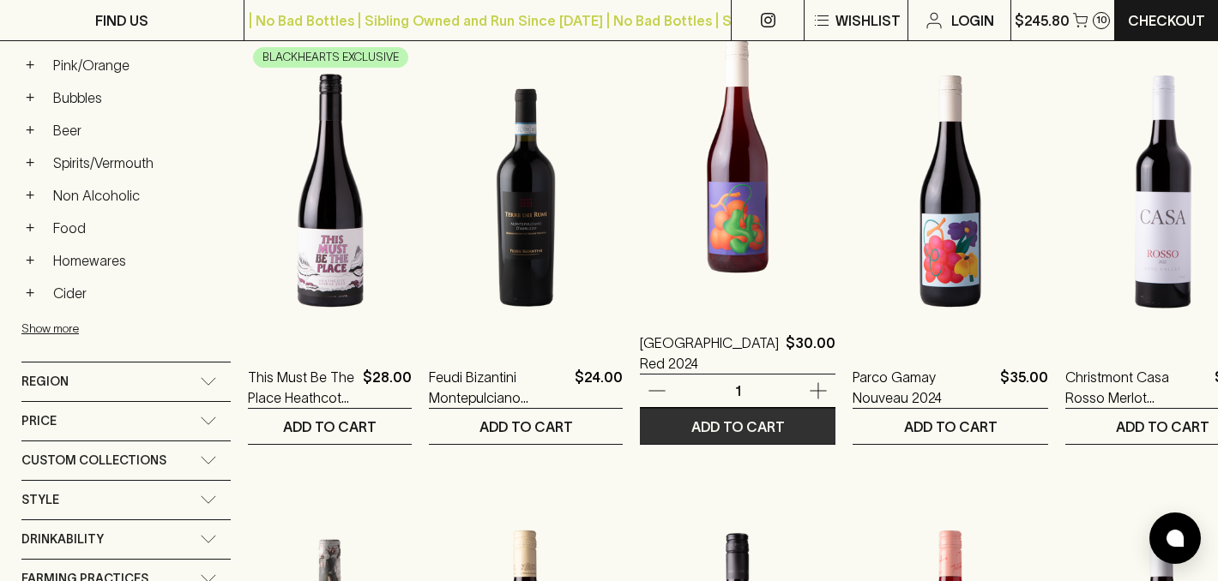
click at [727, 428] on p "ADD TO CART" at bounding box center [737, 427] width 93 height 21
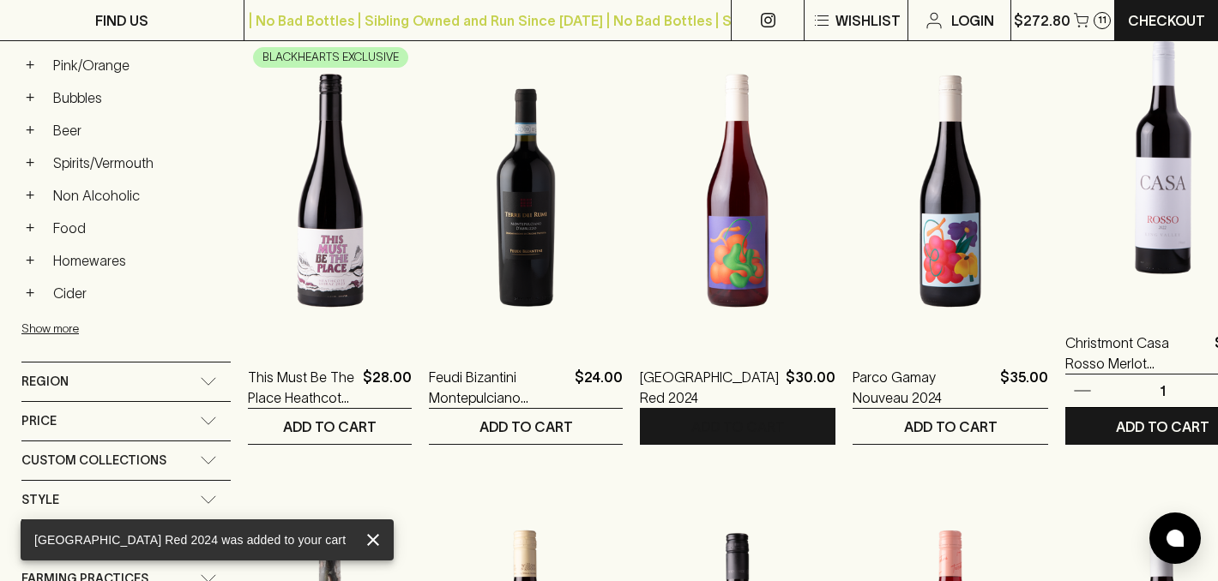
click at [1130, 422] on p "ADD TO CART" at bounding box center [1162, 427] width 93 height 21
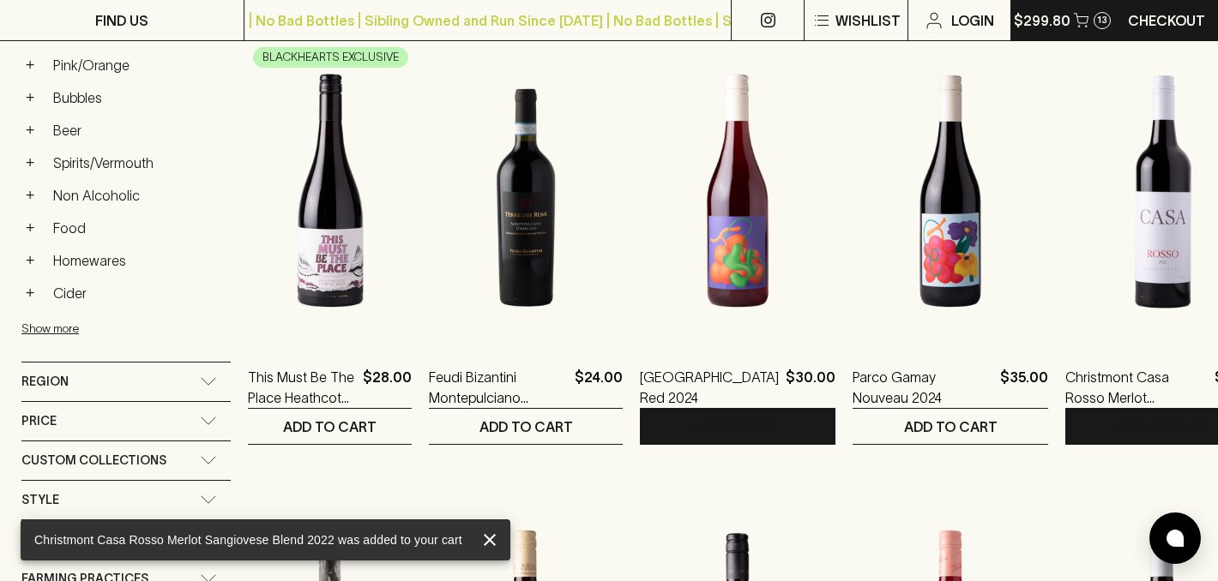
click at [1059, 17] on p "$299.80" at bounding box center [1042, 20] width 57 height 21
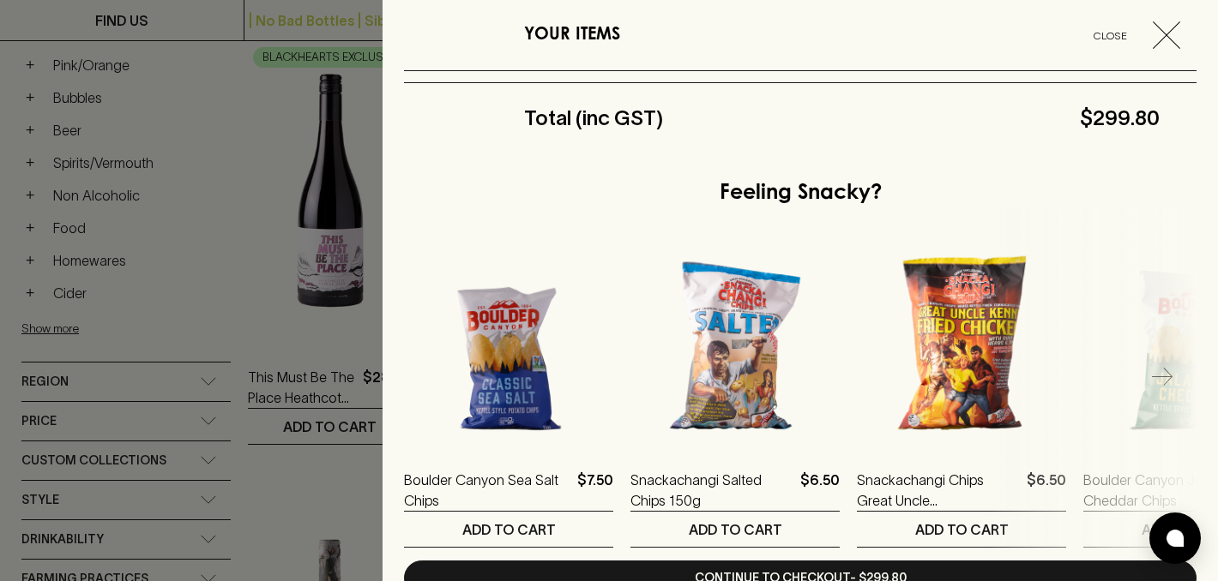
scroll to position [1593, 0]
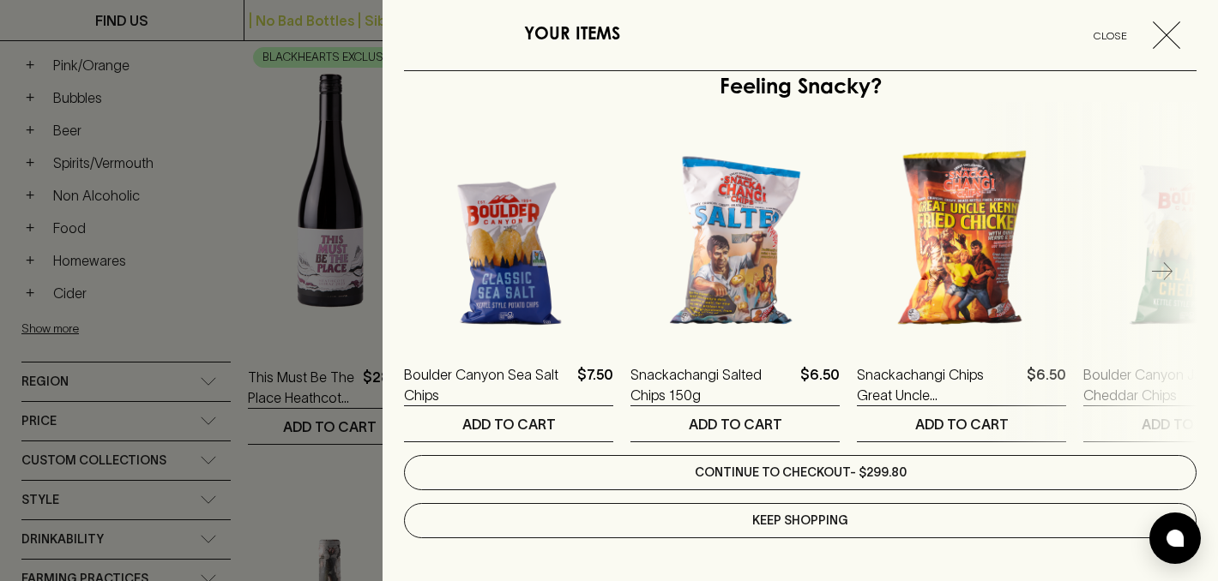
click at [796, 477] on link "Continue to checkout - $299.80" at bounding box center [800, 472] width 792 height 35
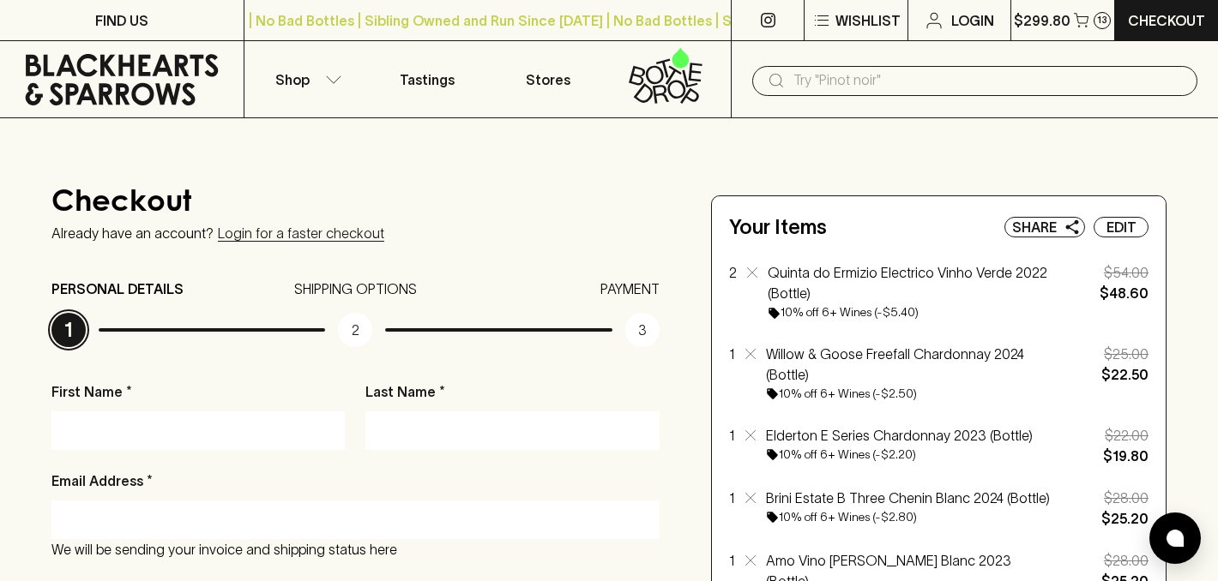
click at [196, 418] on input "First Name *" at bounding box center [198, 430] width 268 height 27
type input "[PERSON_NAME]"
click at [416, 427] on input "Last Name *" at bounding box center [512, 430] width 268 height 27
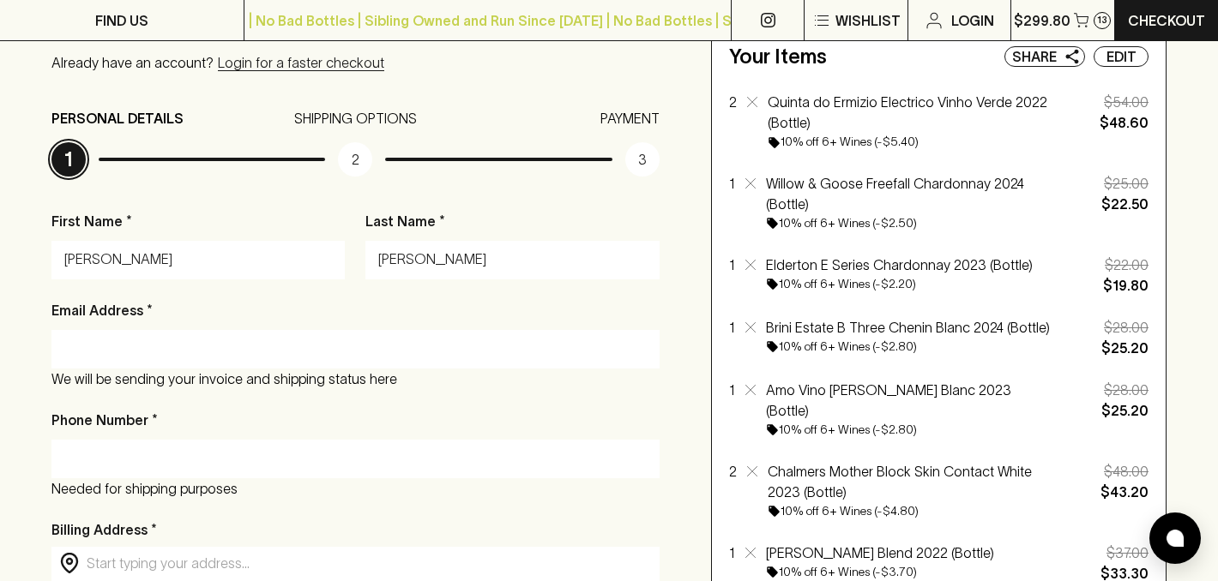
scroll to position [349, 0]
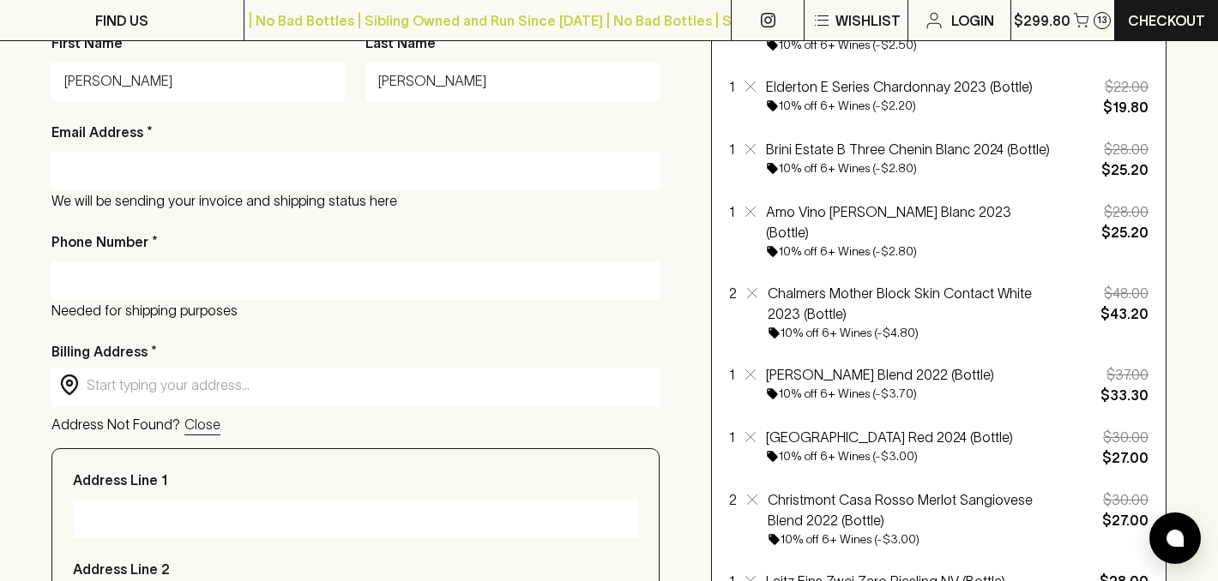
type input "[PERSON_NAME]"
click at [153, 169] on input "Email Address *" at bounding box center [355, 170] width 582 height 27
type input "[EMAIL_ADDRESS][DOMAIN_NAME]"
click at [103, 267] on div at bounding box center [355, 281] width 608 height 39
type input "0426493614"
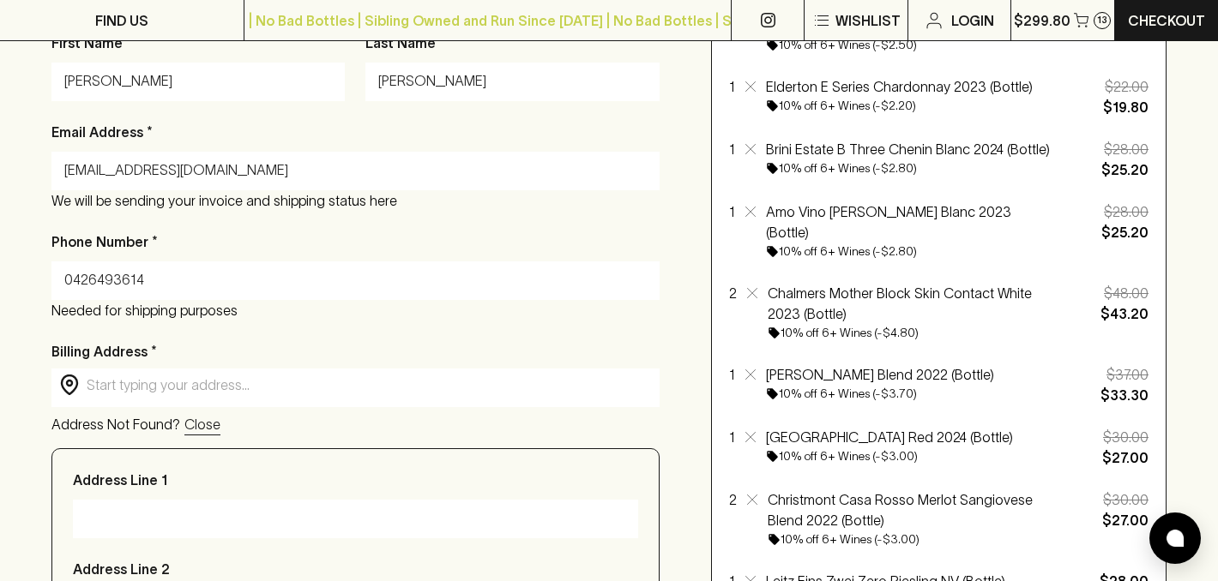
click at [129, 384] on input "text" at bounding box center [369, 386] width 565 height 20
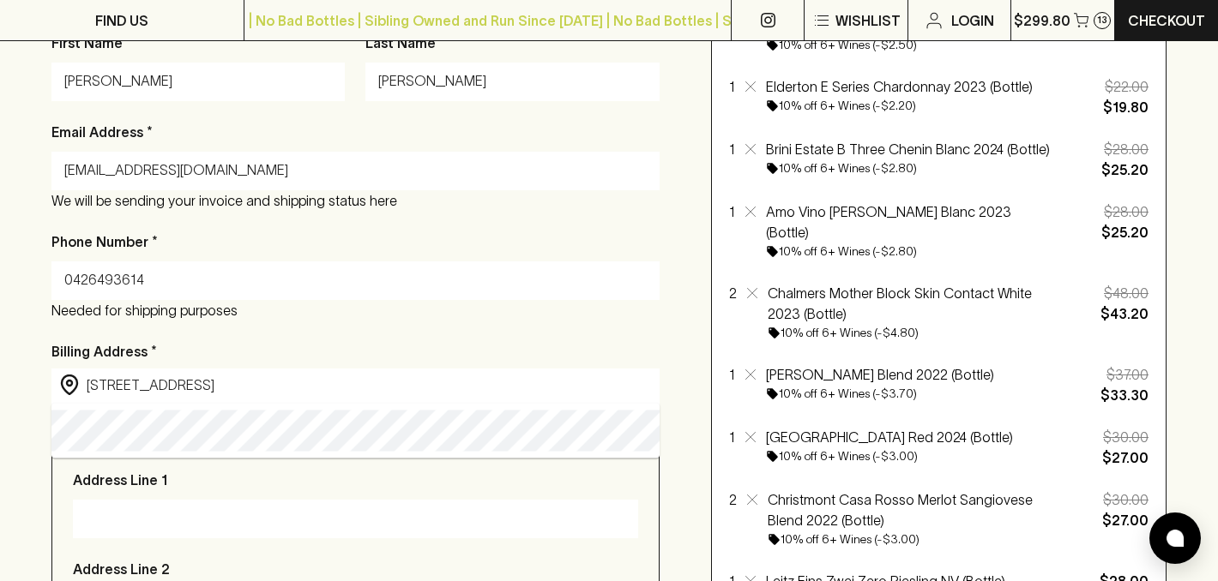
type input "[STREET_ADDRESS]"
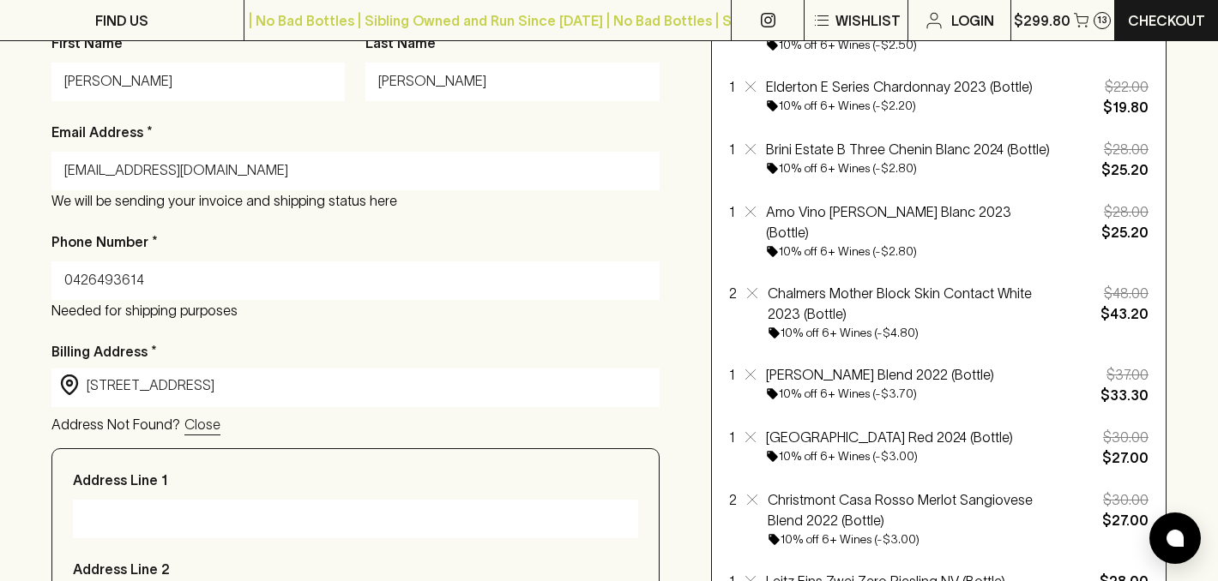
type input "[STREET_ADDRESS]"
type input "[GEOGRAPHIC_DATA]"
type input "3067"
type input "Victoria"
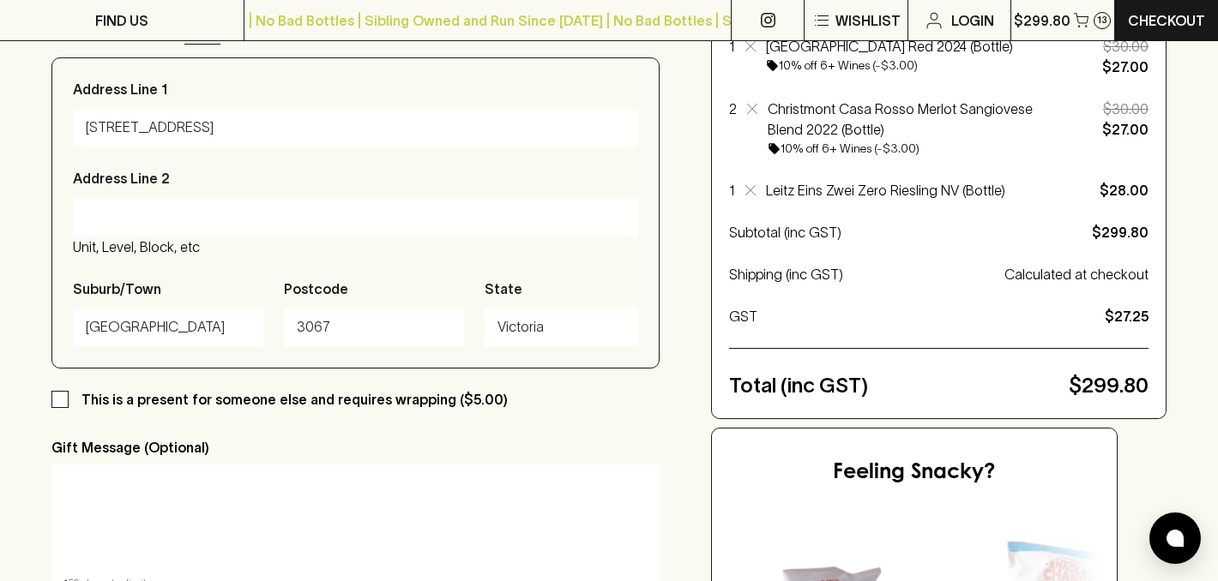
scroll to position [721, 0]
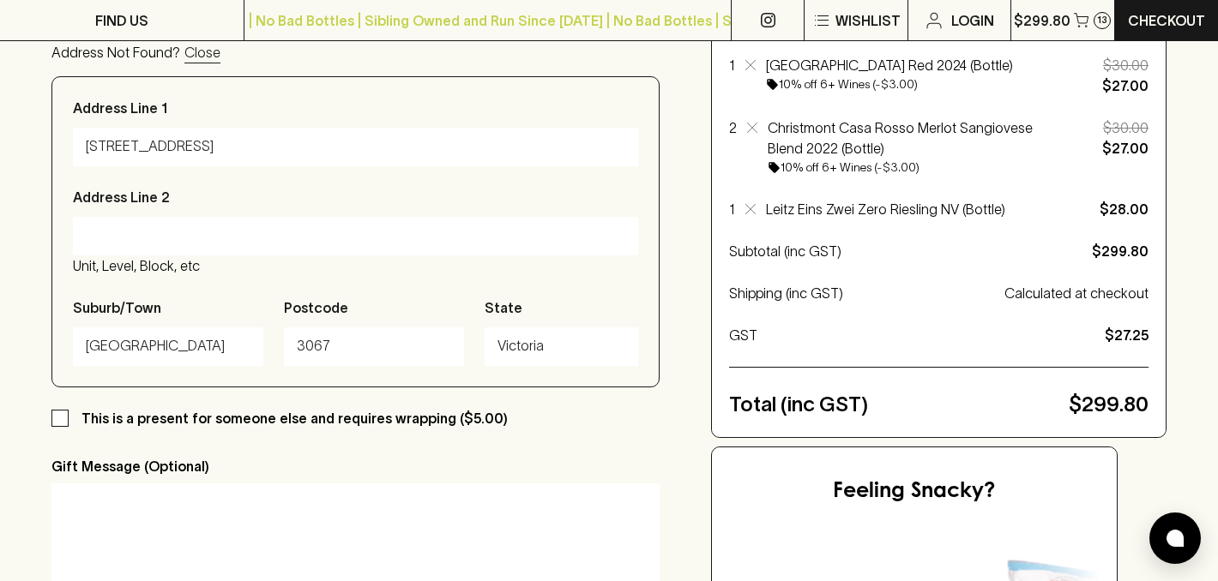
type input "[STREET_ADDRESS]"
click at [162, 242] on input "Address Line 2" at bounding box center [355, 235] width 539 height 27
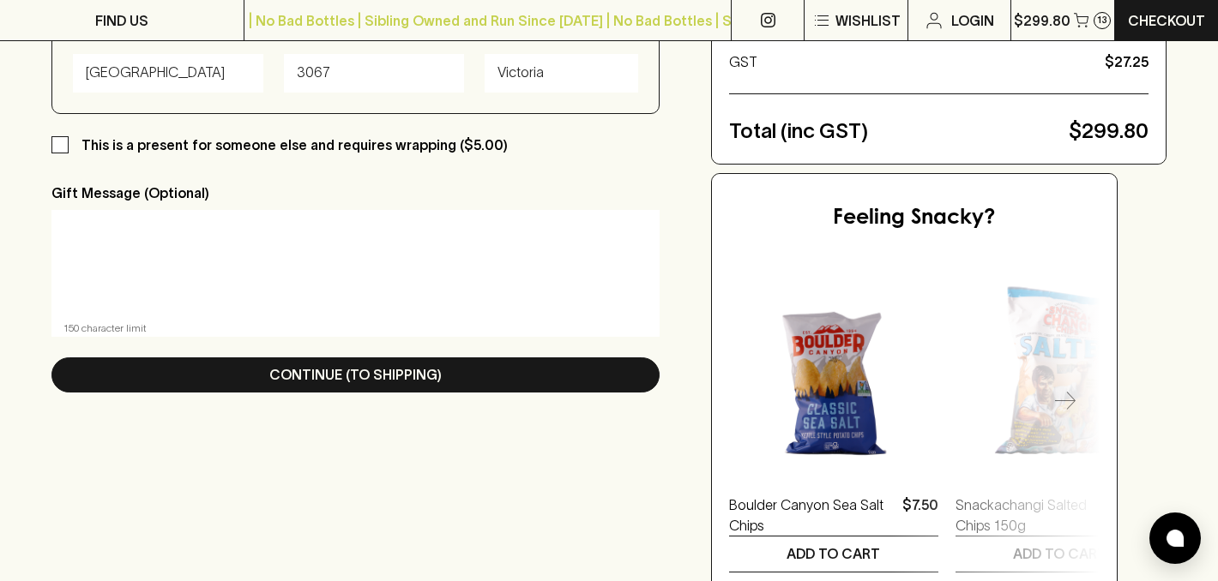
scroll to position [1036, 0]
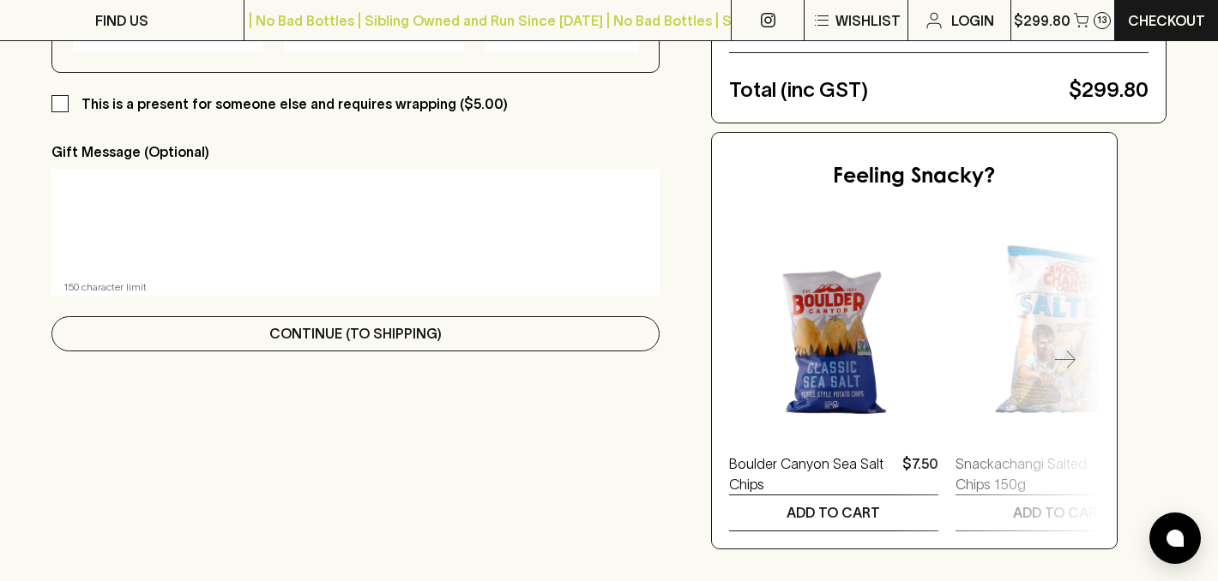
type input "Level 1, Bolster"
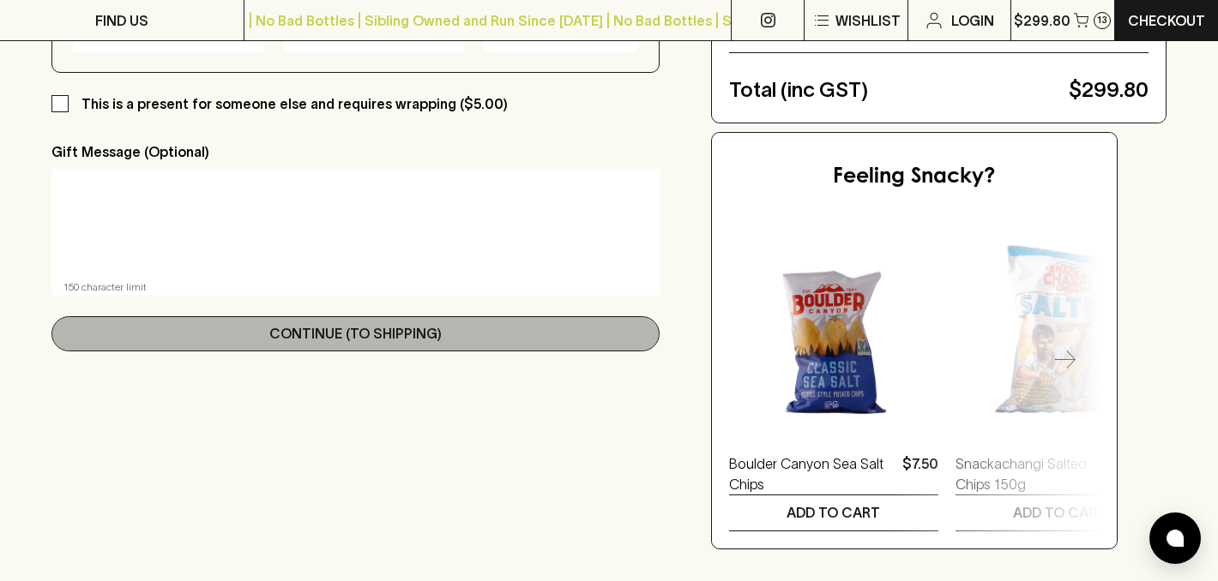
click at [275, 333] on p "Continue (To Shipping)" at bounding box center [355, 333] width 172 height 21
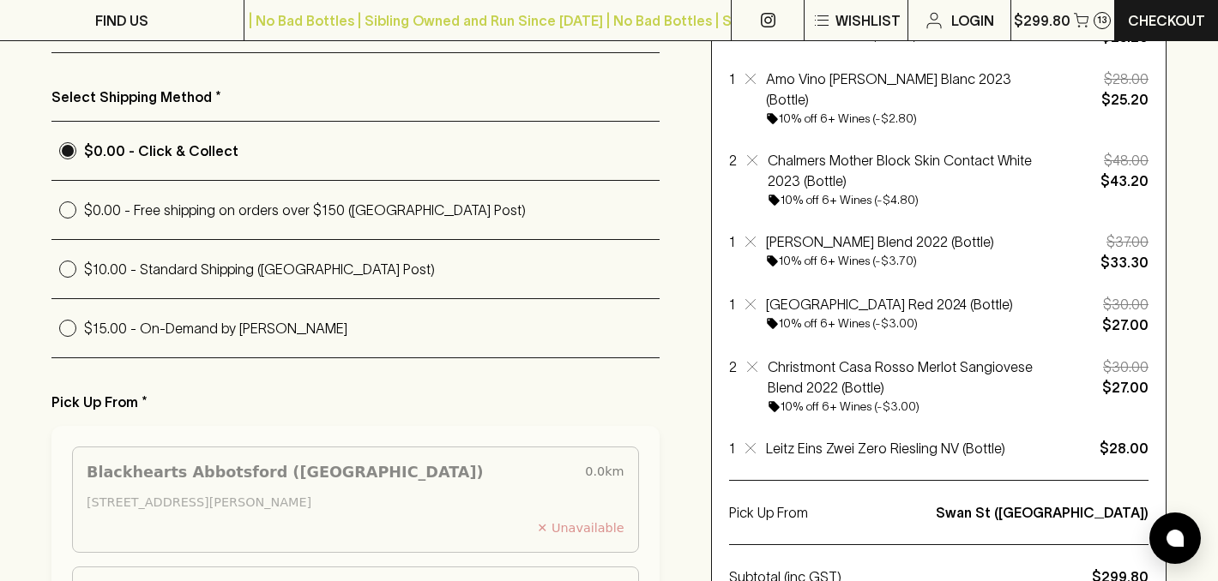
scroll to position [463, 0]
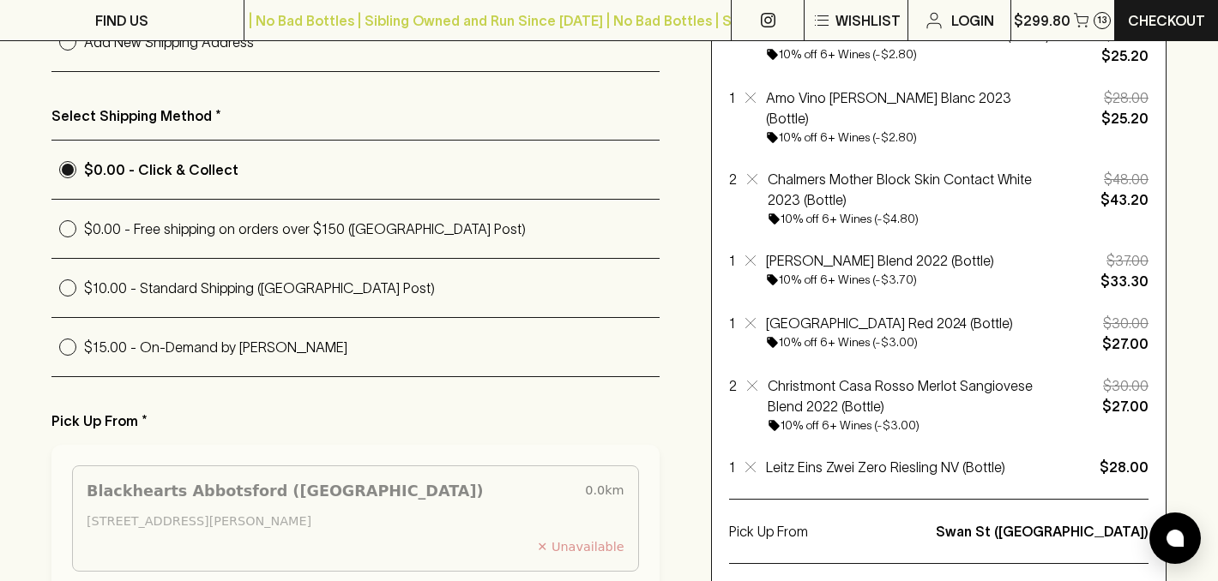
click at [220, 347] on p "$15.00 - On-Demand by [PERSON_NAME]" at bounding box center [371, 347] width 575 height 21
click at [84, 347] on input "$15.00 - On-Demand by [PERSON_NAME]" at bounding box center [67, 347] width 33 height 33
radio input "true"
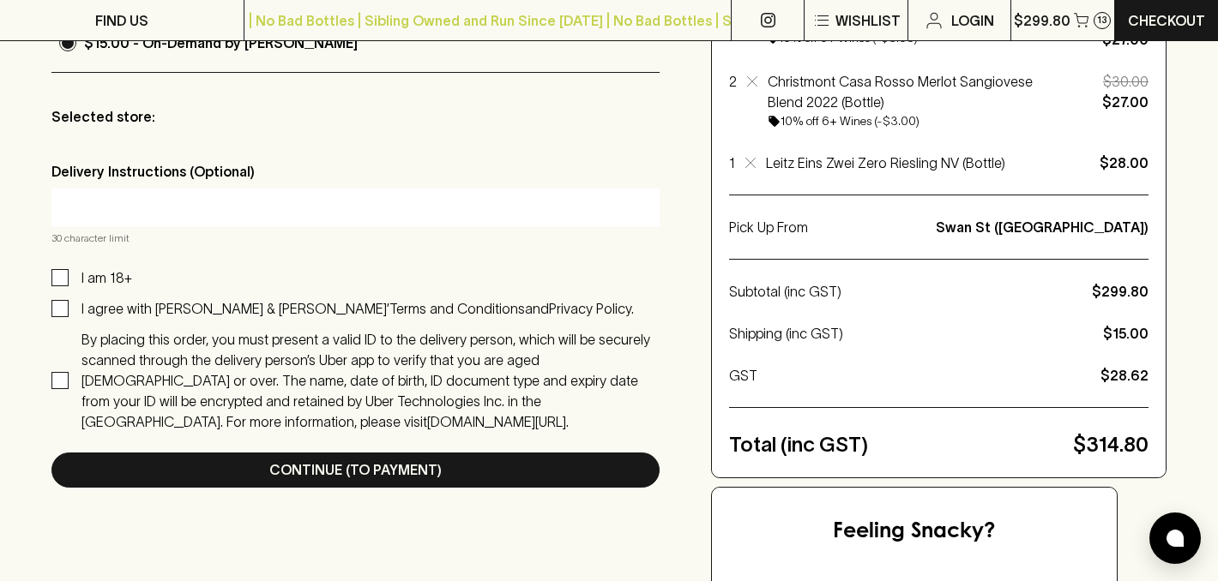
scroll to position [764, 0]
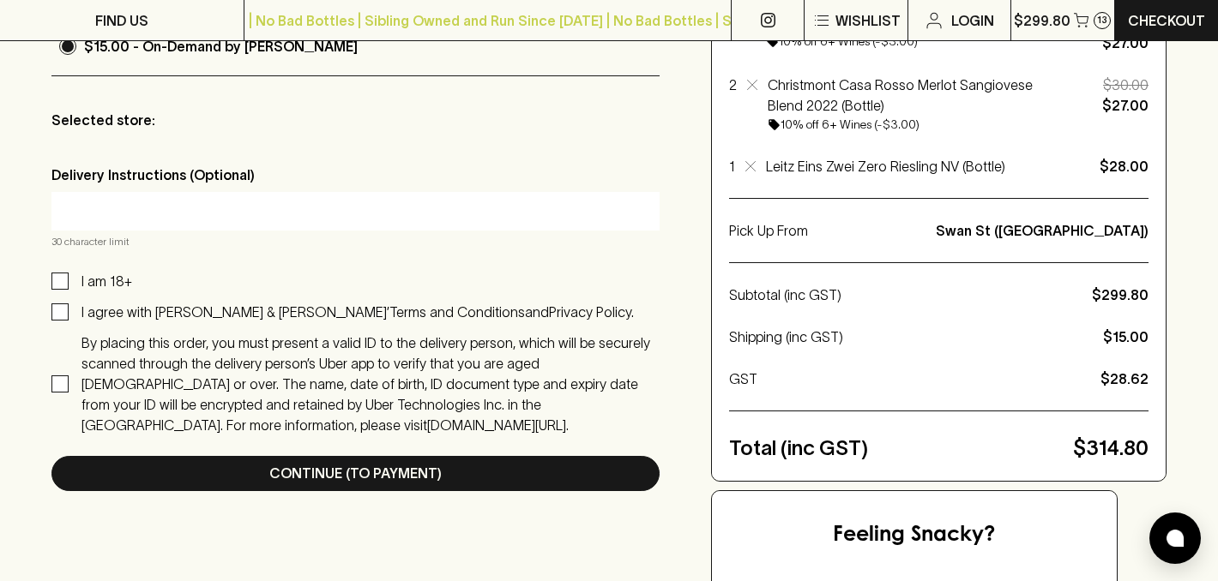
click at [254, 208] on input "text" at bounding box center [355, 210] width 582 height 27
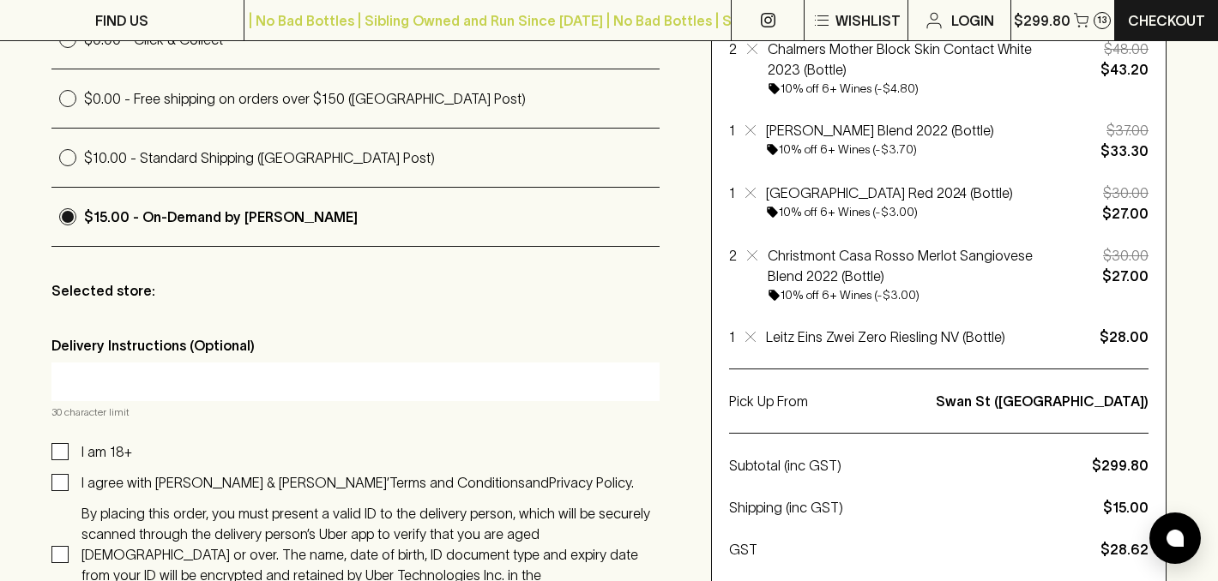
scroll to position [587, 0]
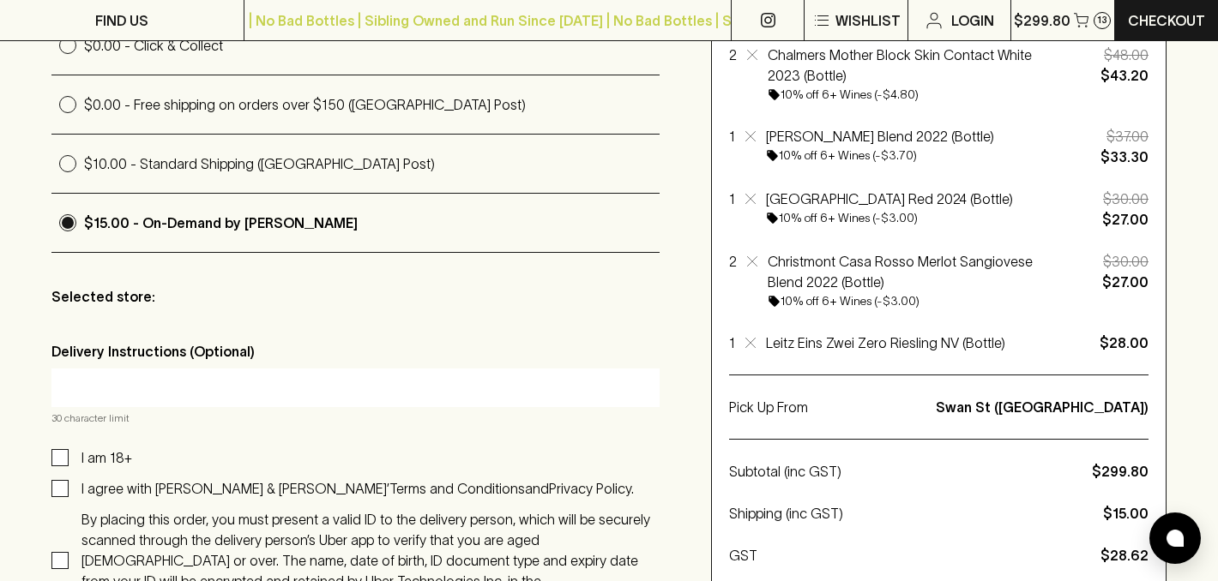
click at [146, 320] on div "Selected store:" at bounding box center [355, 297] width 608 height 47
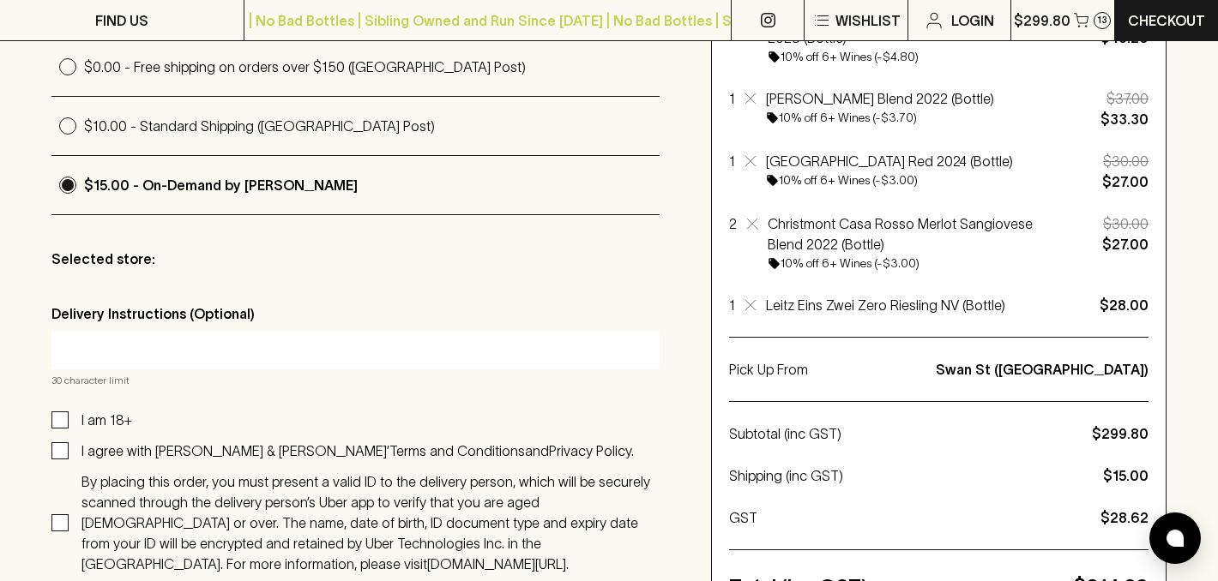
scroll to position [629, 0]
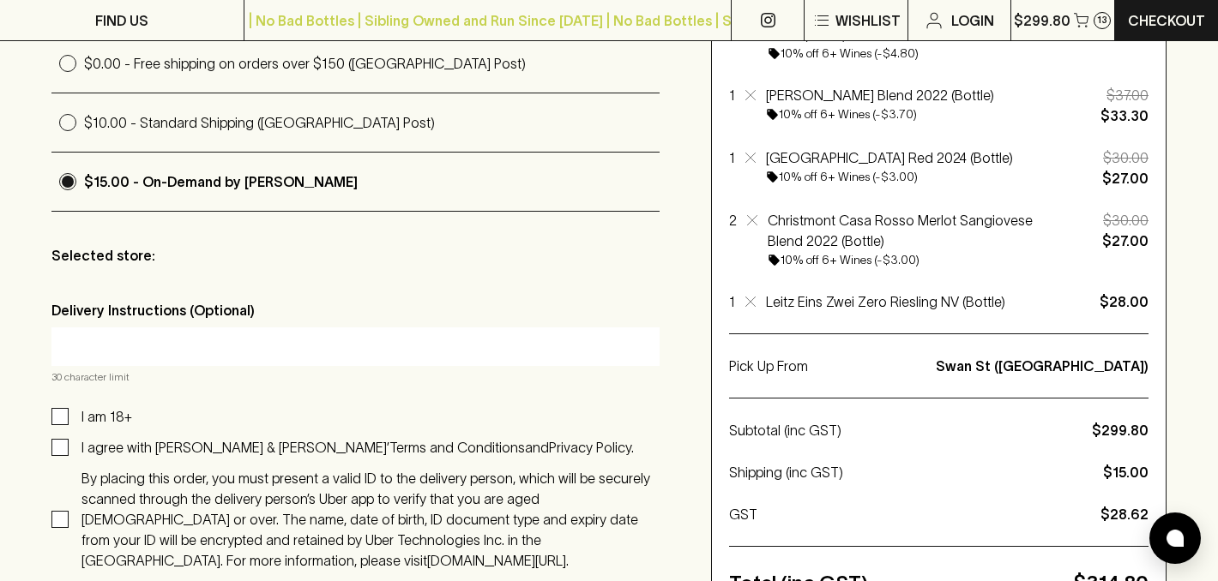
click at [138, 351] on input "text" at bounding box center [355, 346] width 582 height 27
type input "Please deliver [DATE]"
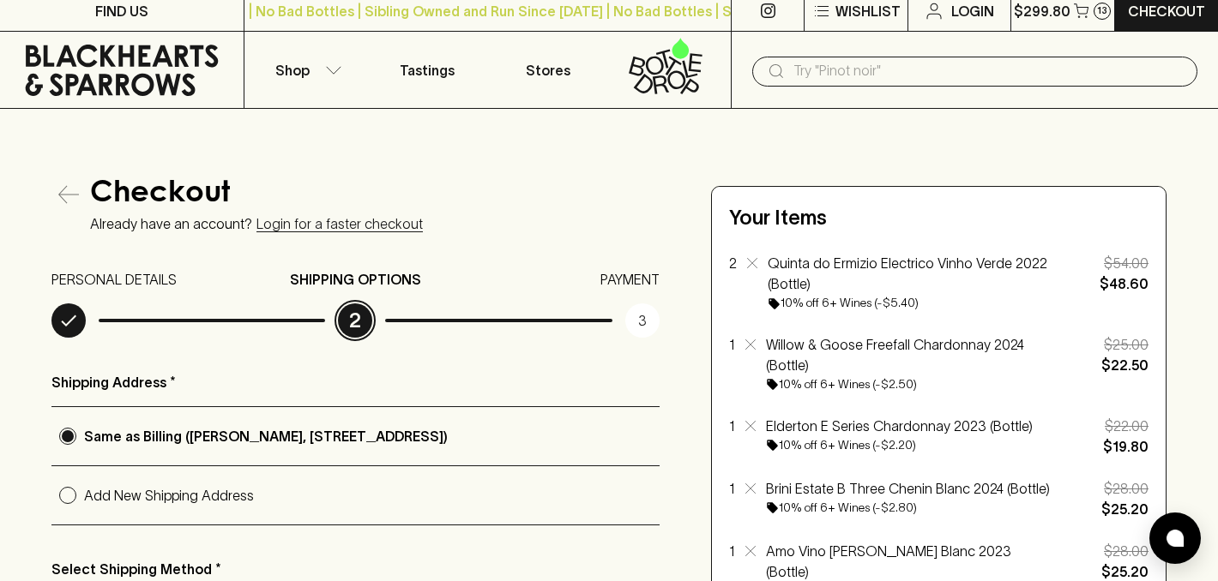
scroll to position [0, 0]
